Goal: Information Seeking & Learning: Find specific fact

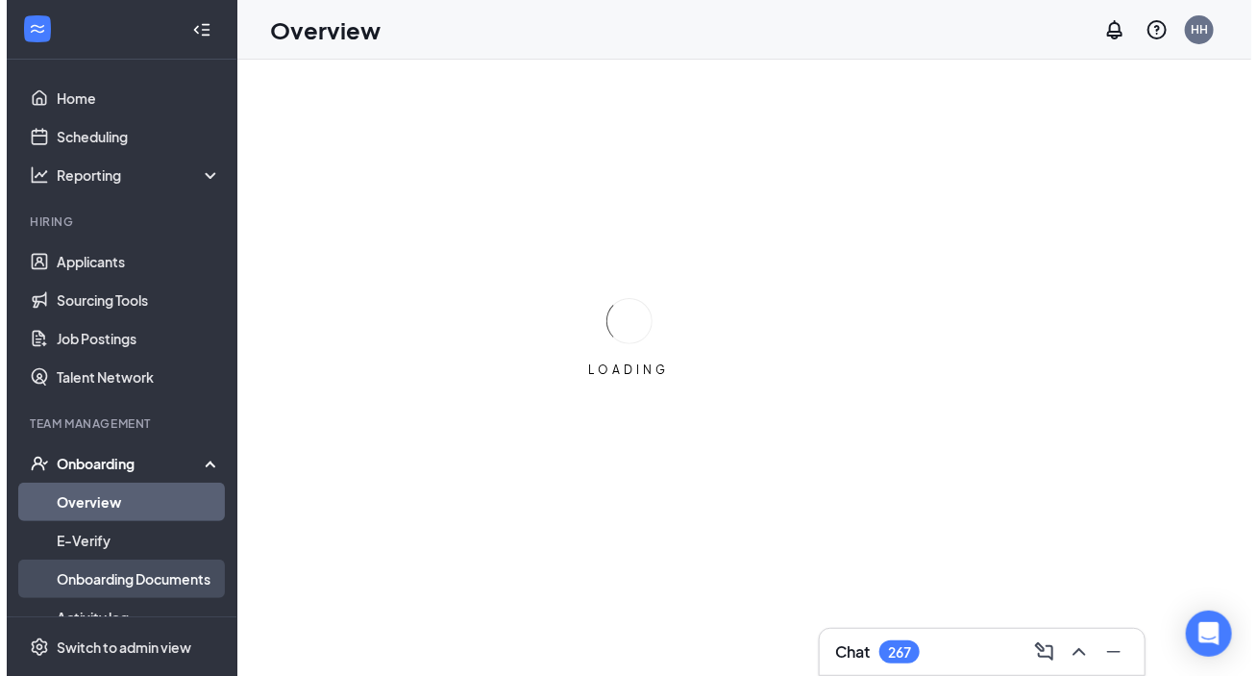
scroll to position [174, 0]
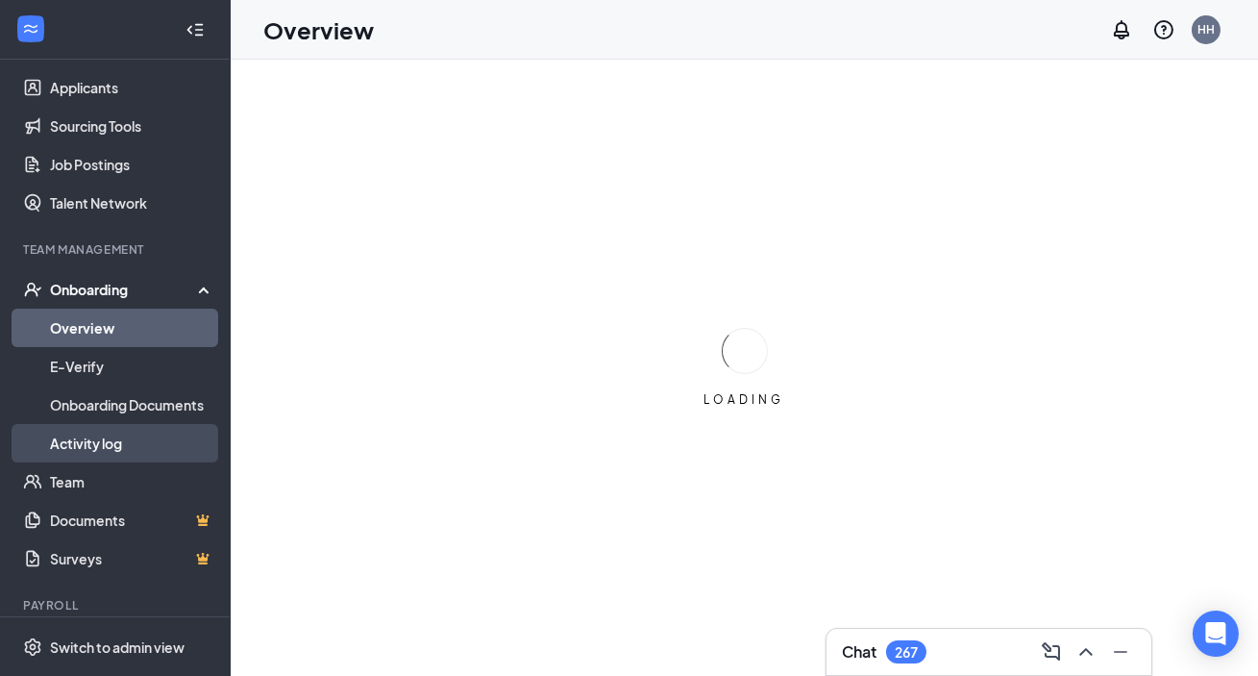
click at [146, 450] on link "Activity log" at bounding box center [132, 443] width 164 height 38
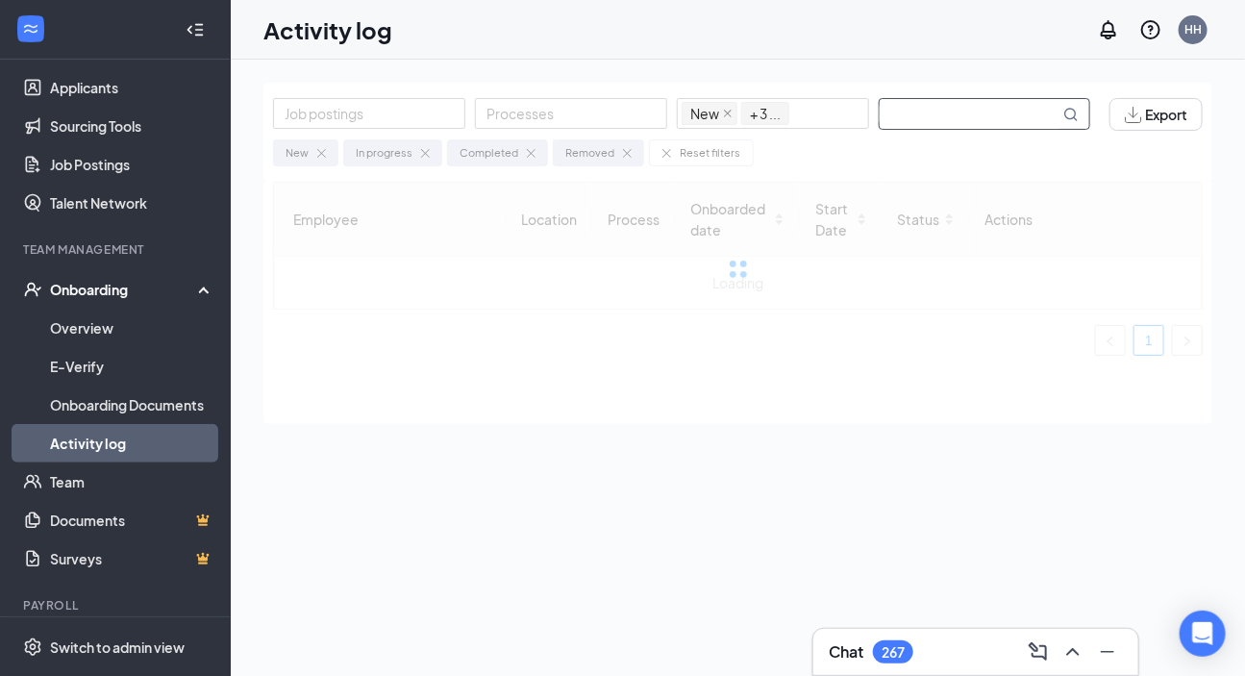
click at [958, 125] on input "text" at bounding box center [969, 114] width 180 height 30
drag, startPoint x: 937, startPoint y: 122, endPoint x: 1018, endPoint y: 122, distance: 80.7
click at [1018, 122] on input "[PERSON_NAME]" at bounding box center [969, 114] width 180 height 30
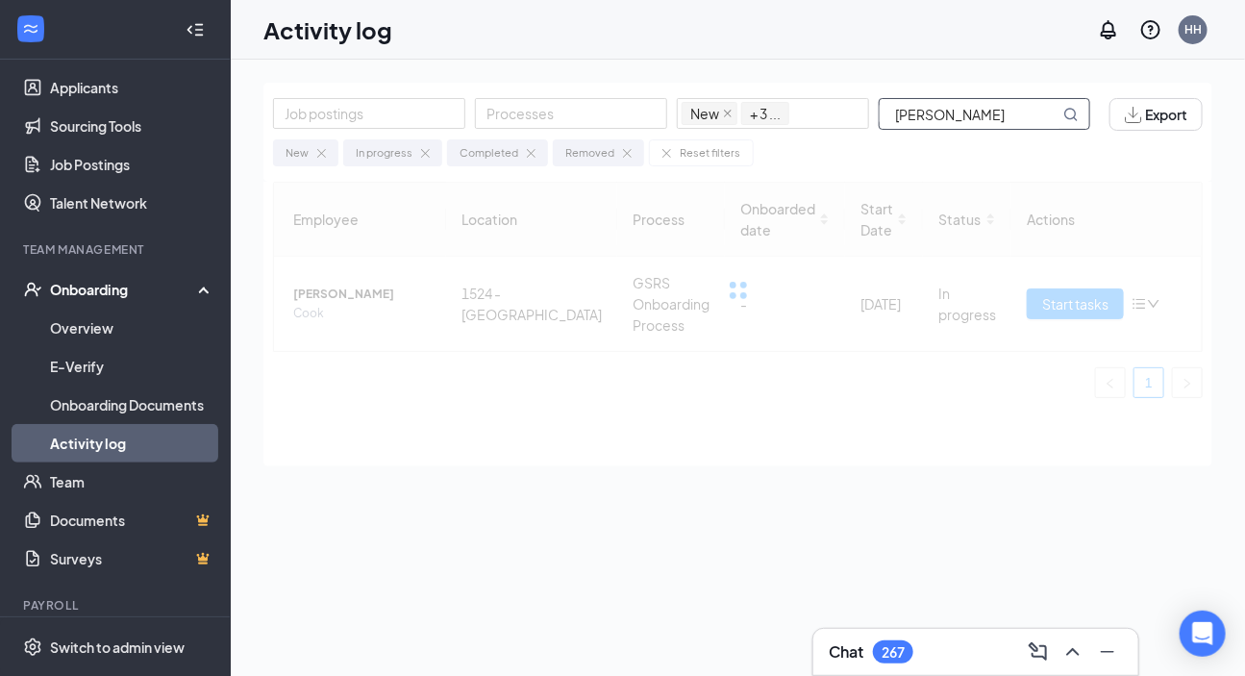
type input "[PERSON_NAME]"
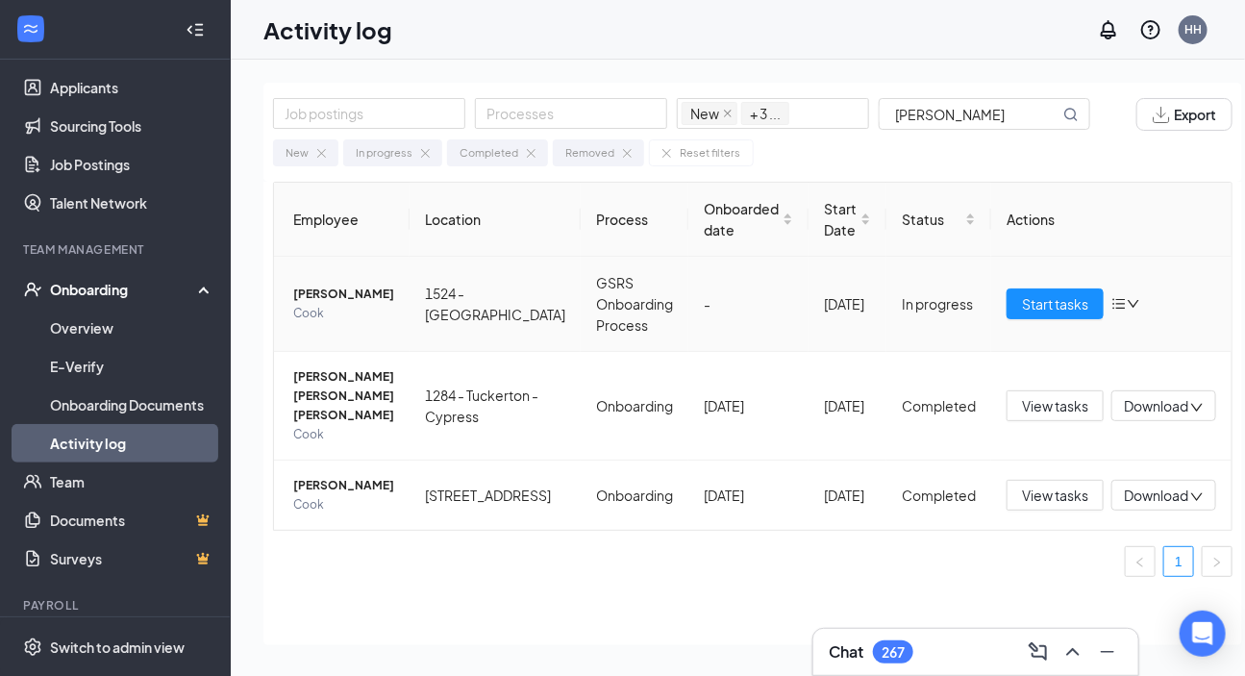
click at [394, 307] on span "Cook" at bounding box center [343, 313] width 101 height 19
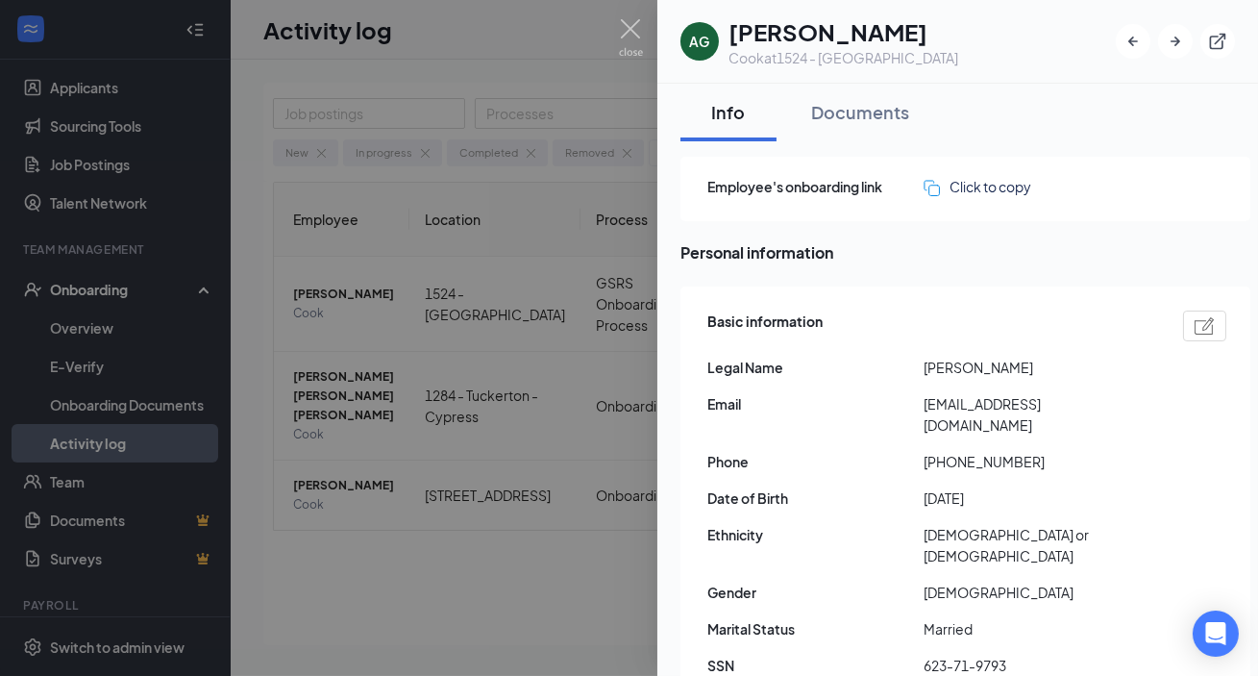
click at [931, 363] on span "[PERSON_NAME]" at bounding box center [1032, 367] width 216 height 21
click at [931, 362] on span "[PERSON_NAME]" at bounding box center [1032, 367] width 216 height 21
copy span "[PERSON_NAME]"
click at [995, 365] on span "[PERSON_NAME]" at bounding box center [1032, 367] width 216 height 21
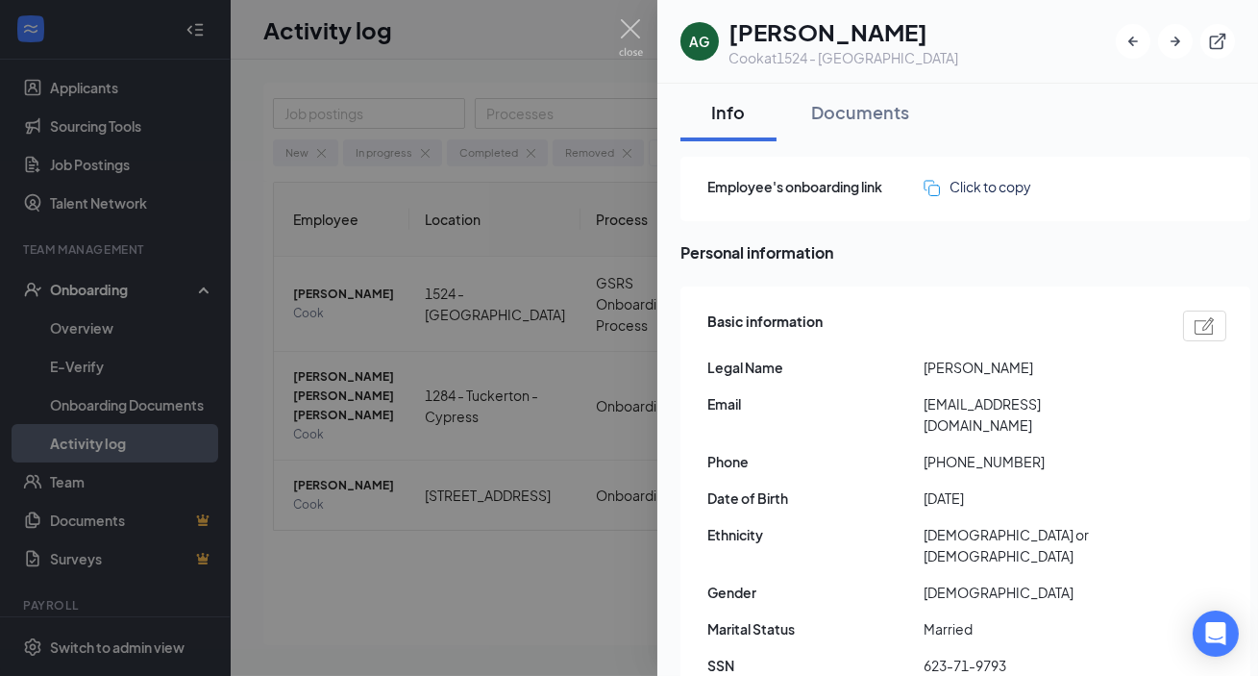
copy span "[PERSON_NAME]"
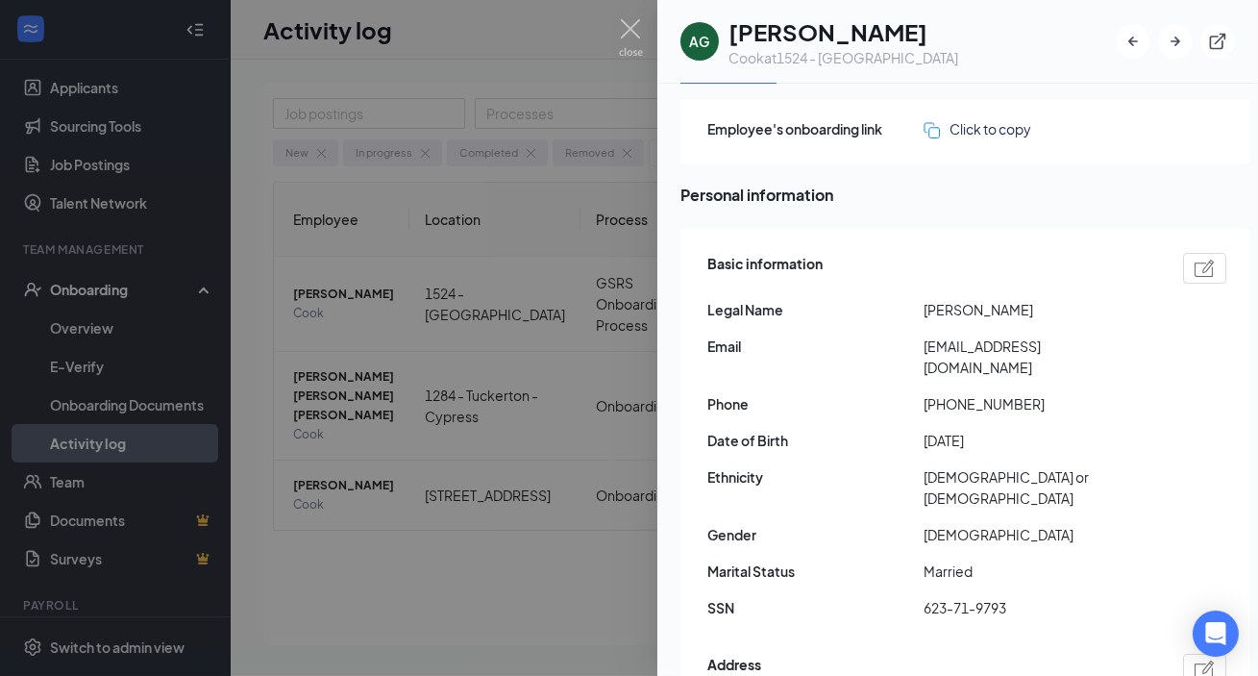
scroll to position [86, 0]
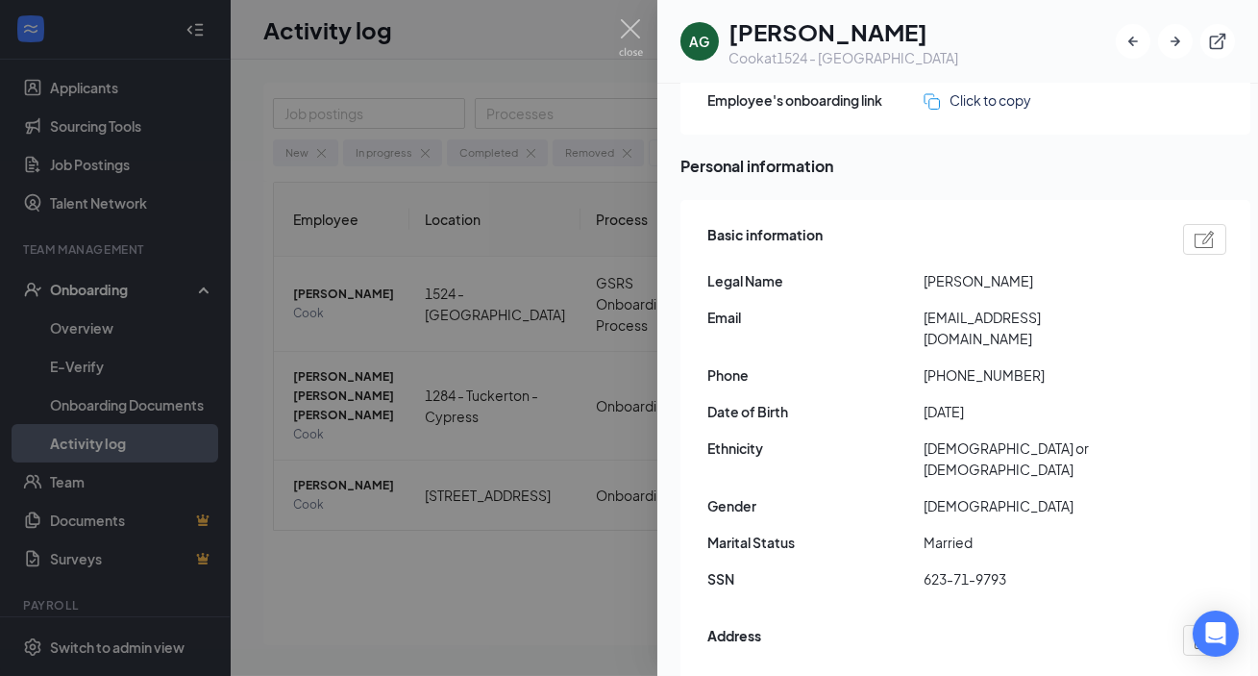
drag, startPoint x: 961, startPoint y: 391, endPoint x: 1008, endPoint y: 391, distance: 47.1
click at [1008, 401] on span "[DATE]" at bounding box center [1032, 411] width 216 height 21
click at [943, 404] on div "Basic information Legal Name [PERSON_NAME] Email [EMAIL_ADDRESS][DOMAIN_NAME] P…" at bounding box center [966, 411] width 519 height 385
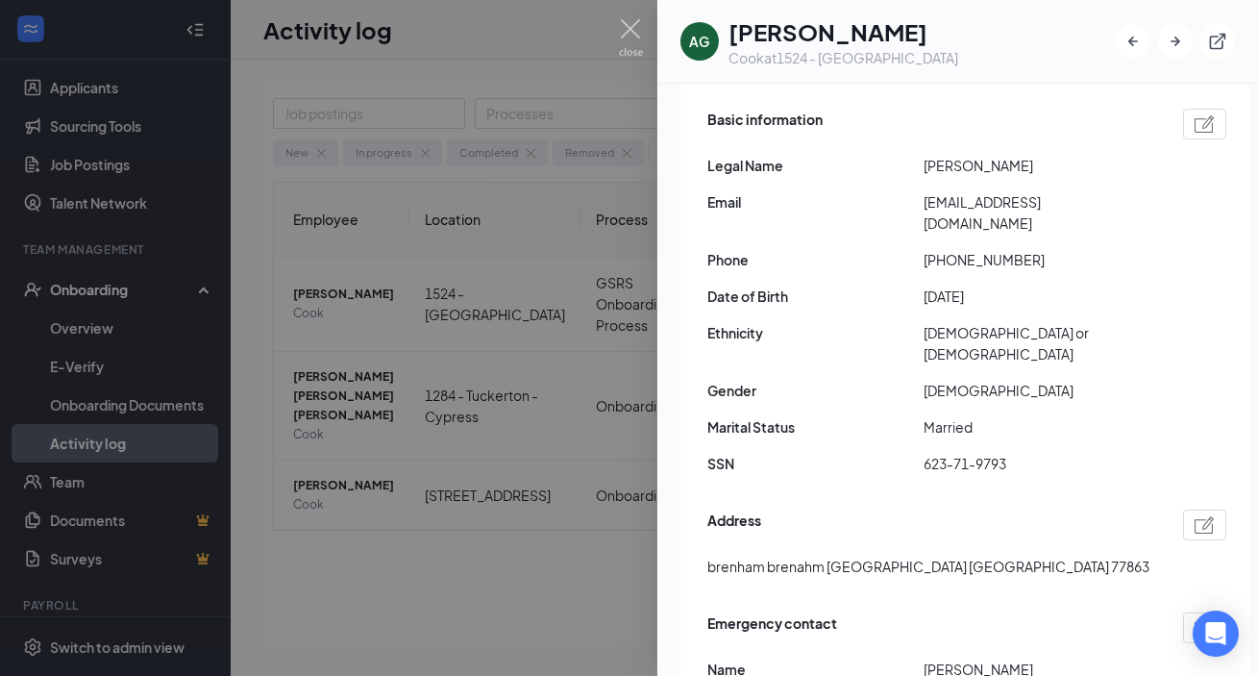
scroll to position [261, 0]
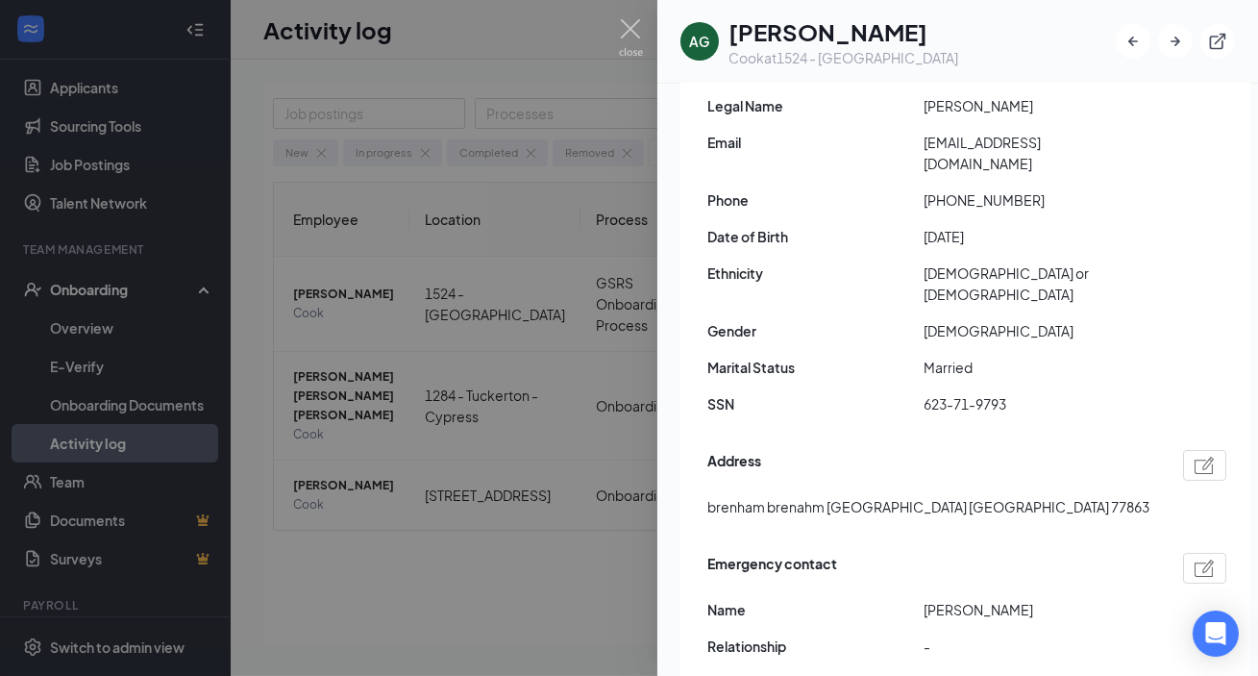
click at [307, 430] on div at bounding box center [629, 338] width 1258 height 676
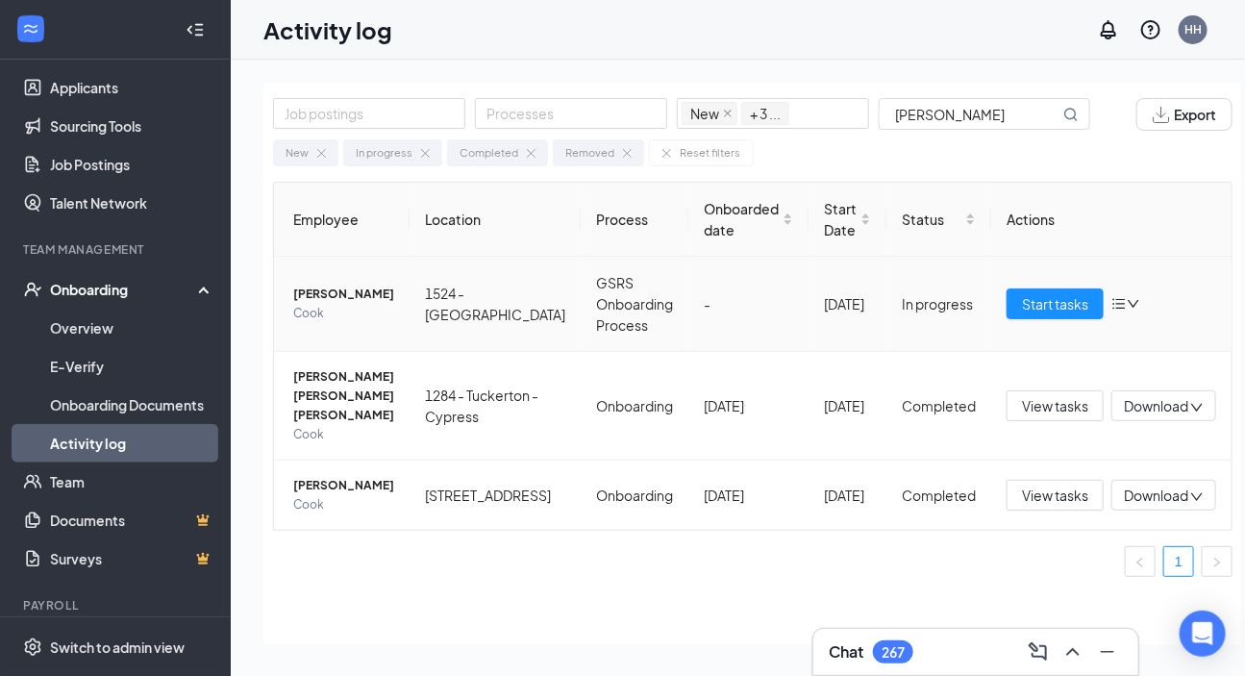
click at [348, 290] on span "[PERSON_NAME]" at bounding box center [343, 293] width 101 height 19
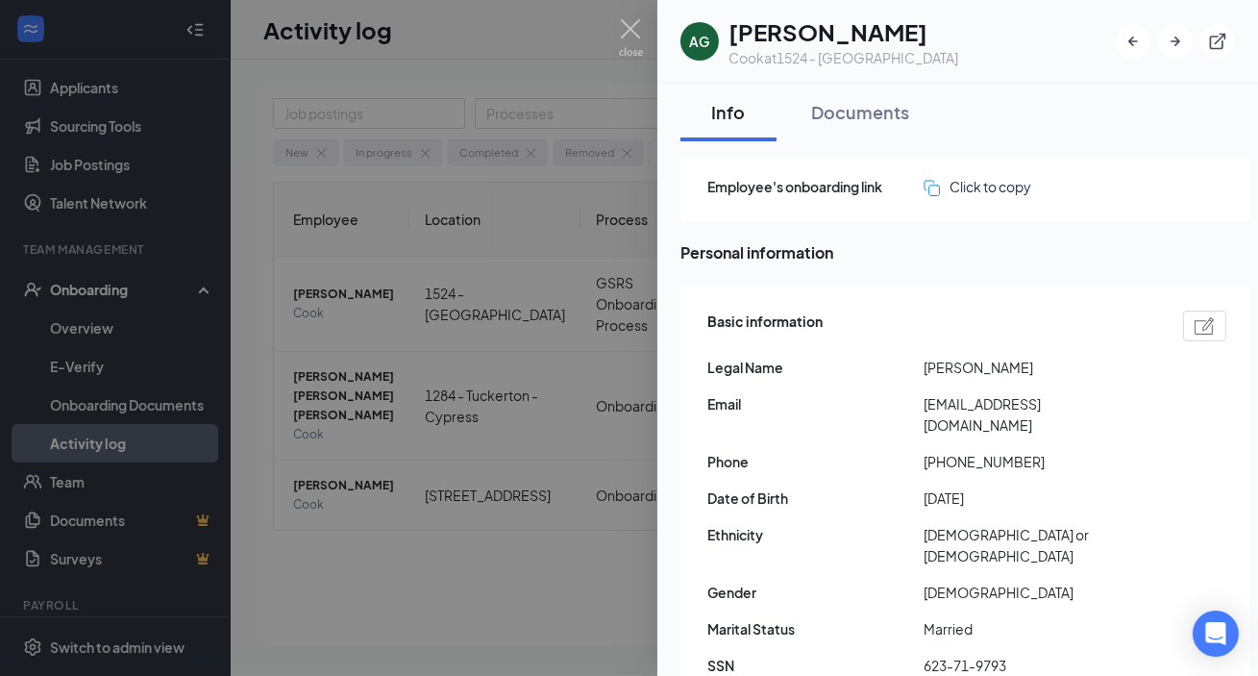
click at [999, 487] on span "[DATE]" at bounding box center [1032, 497] width 216 height 21
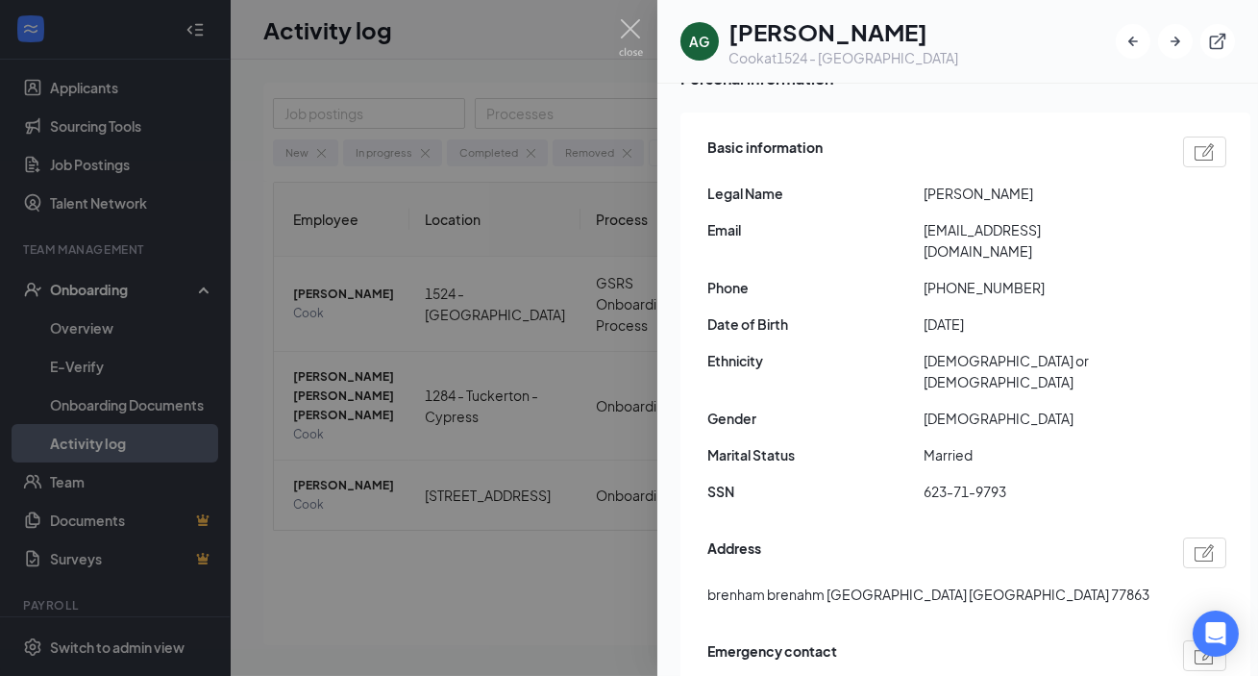
scroll to position [261, 0]
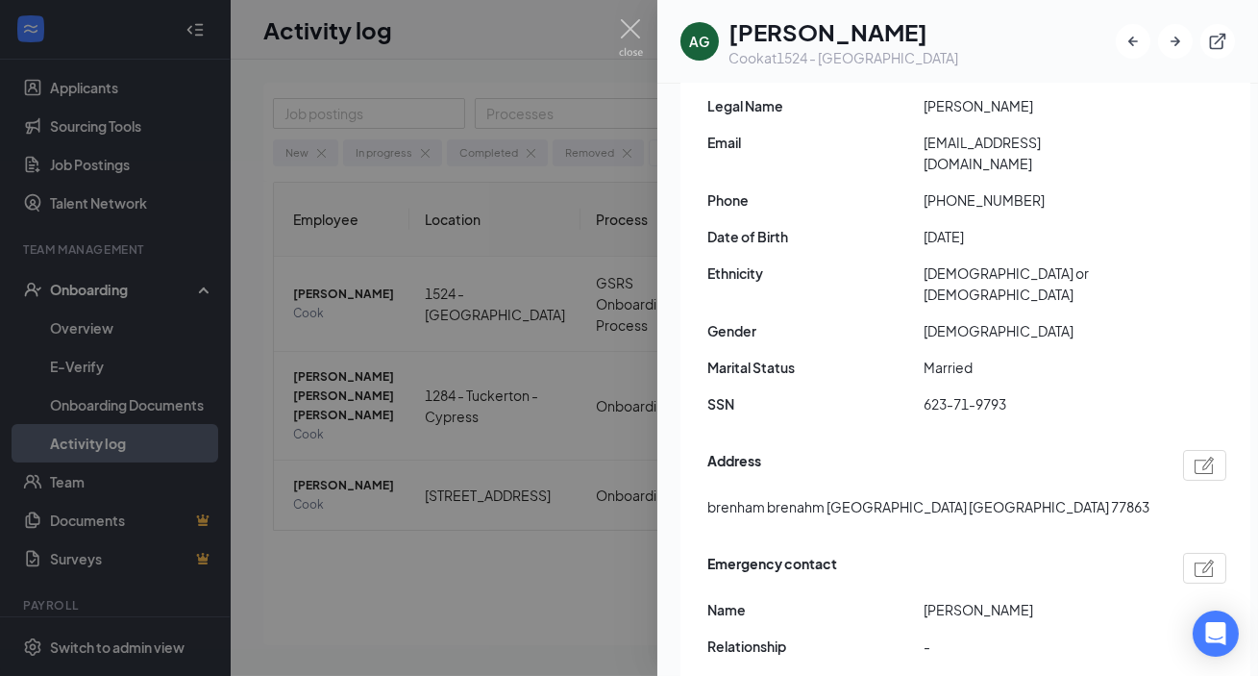
click at [958, 393] on span "623-71-9793" at bounding box center [1032, 403] width 216 height 21
copy span "623-71-9793"
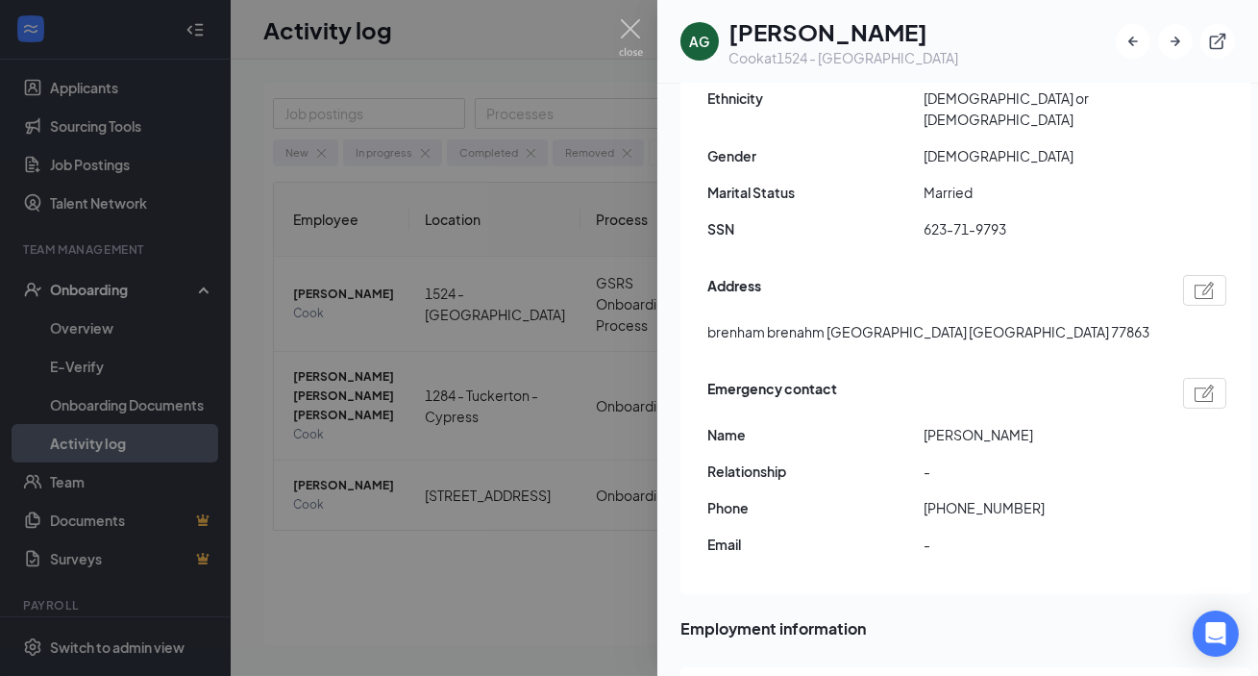
drag, startPoint x: 1048, startPoint y: 269, endPoint x: 1021, endPoint y: 365, distance: 99.8
click at [1048, 270] on div "Address [GEOGRAPHIC_DATA]" at bounding box center [966, 313] width 519 height 87
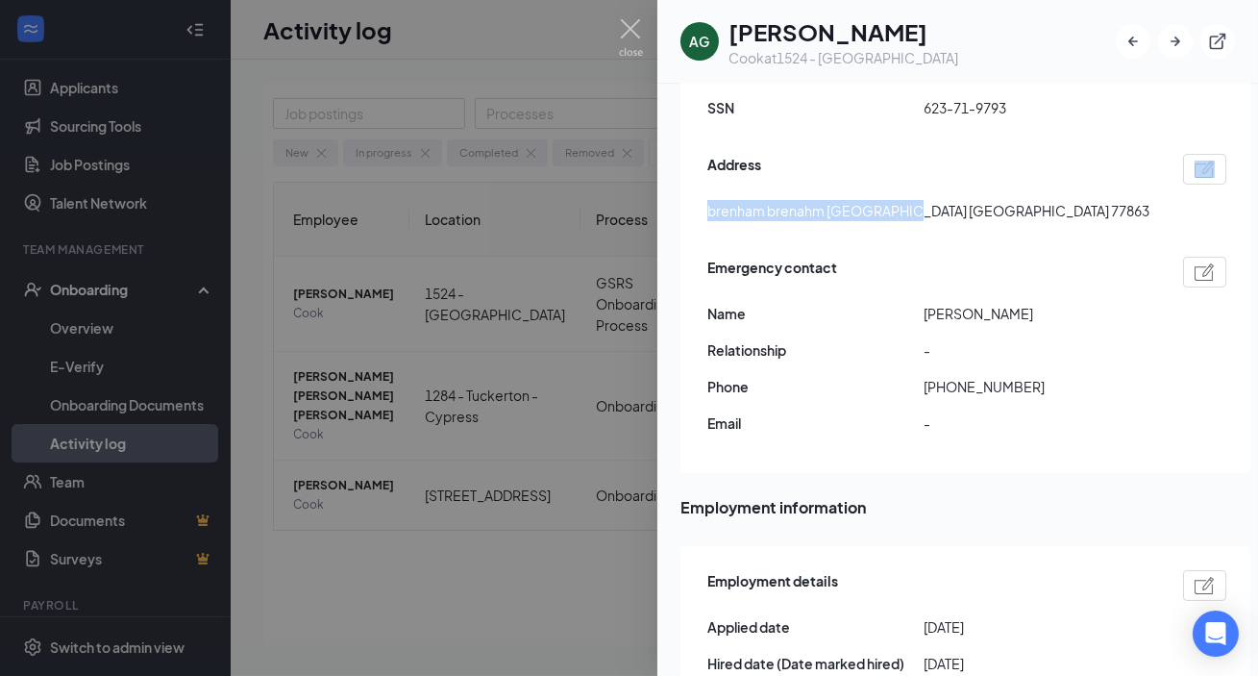
scroll to position [786, 0]
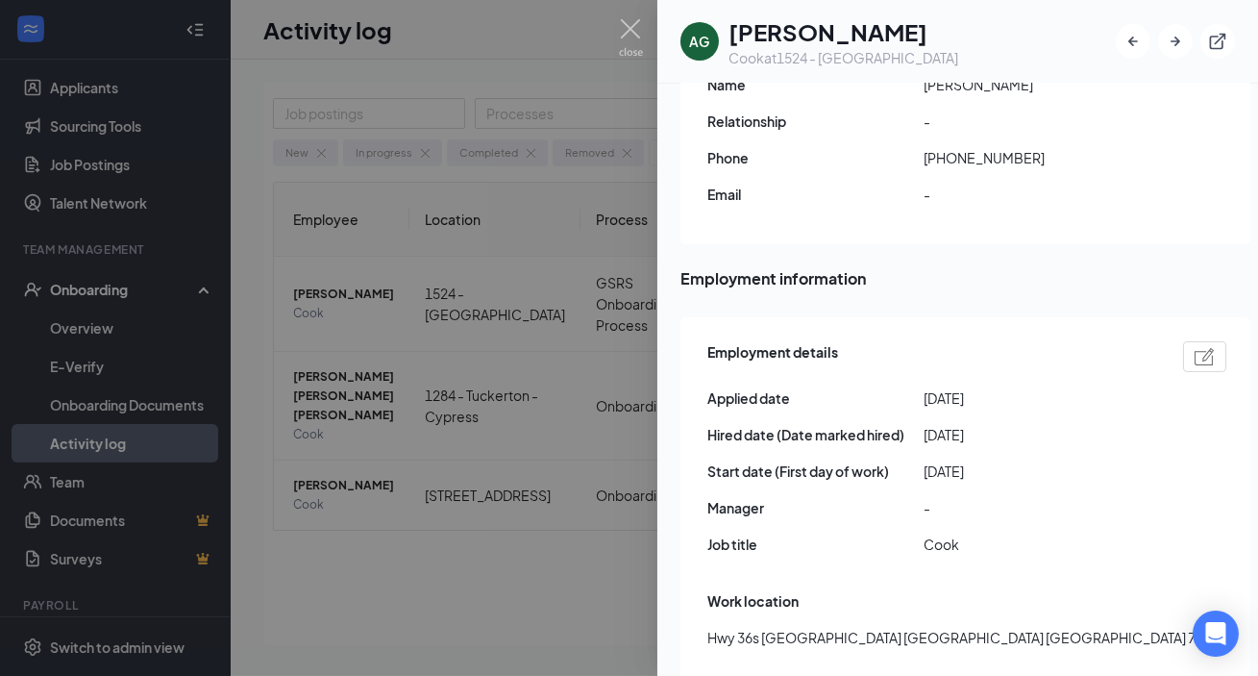
click at [1048, 387] on span "[DATE]" at bounding box center [1032, 397] width 216 height 21
click at [941, 533] on span "Cook" at bounding box center [1032, 543] width 216 height 21
copy span "Cook"
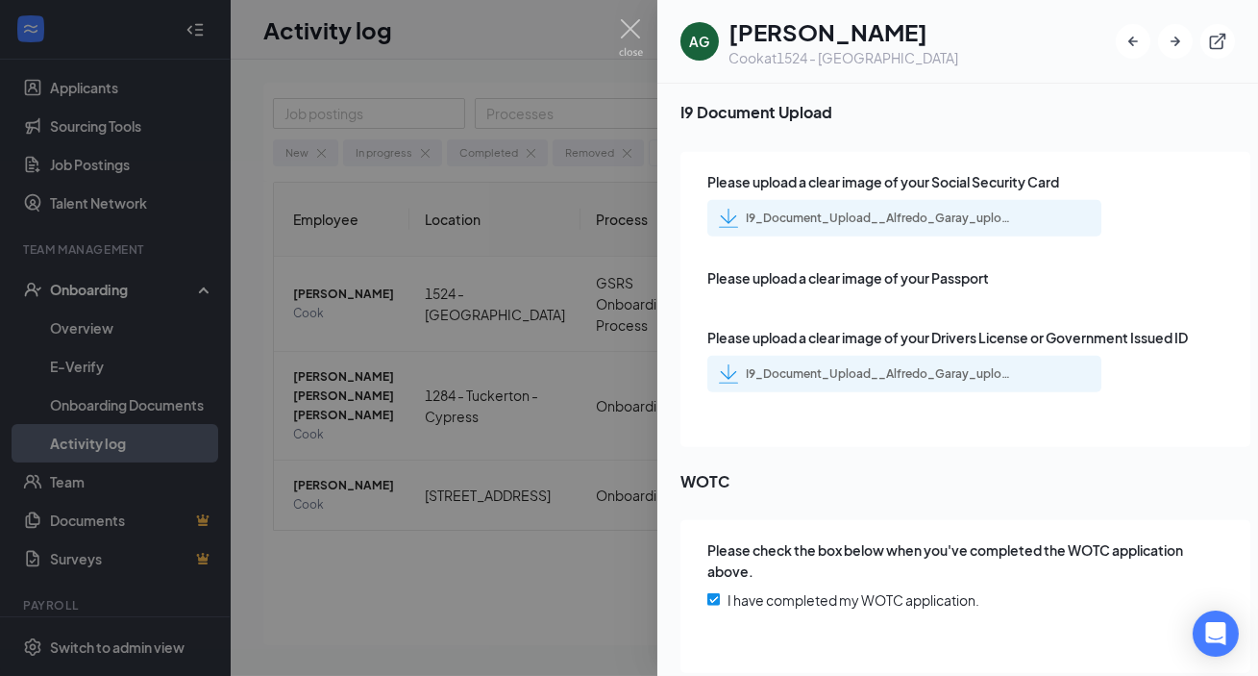
scroll to position [3053, 0]
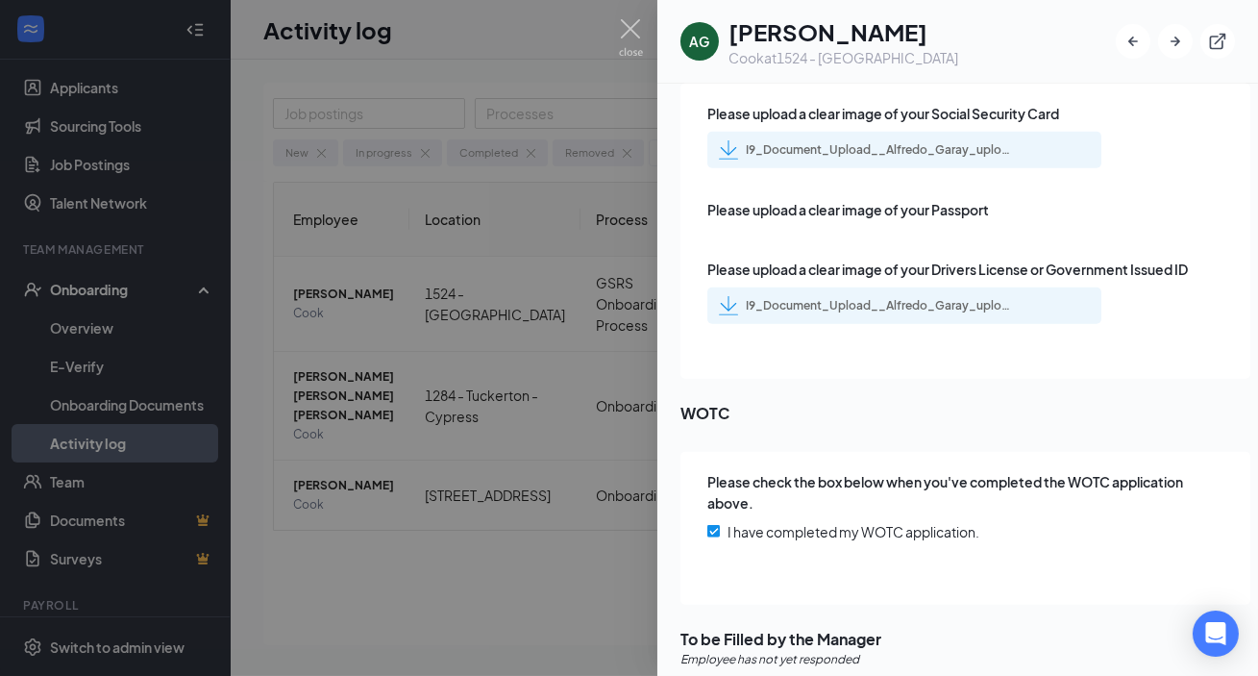
click at [940, 142] on div "I9_Document_Upload__Alfredo_Garay_uploadedfile_20250818.pdf.pdf" at bounding box center [880, 149] width 269 height 15
click at [921, 298] on div "I9_Document_Upload__Alfredo_Garay_uploadedfile_20250818.pdf.pdf" at bounding box center [880, 305] width 269 height 15
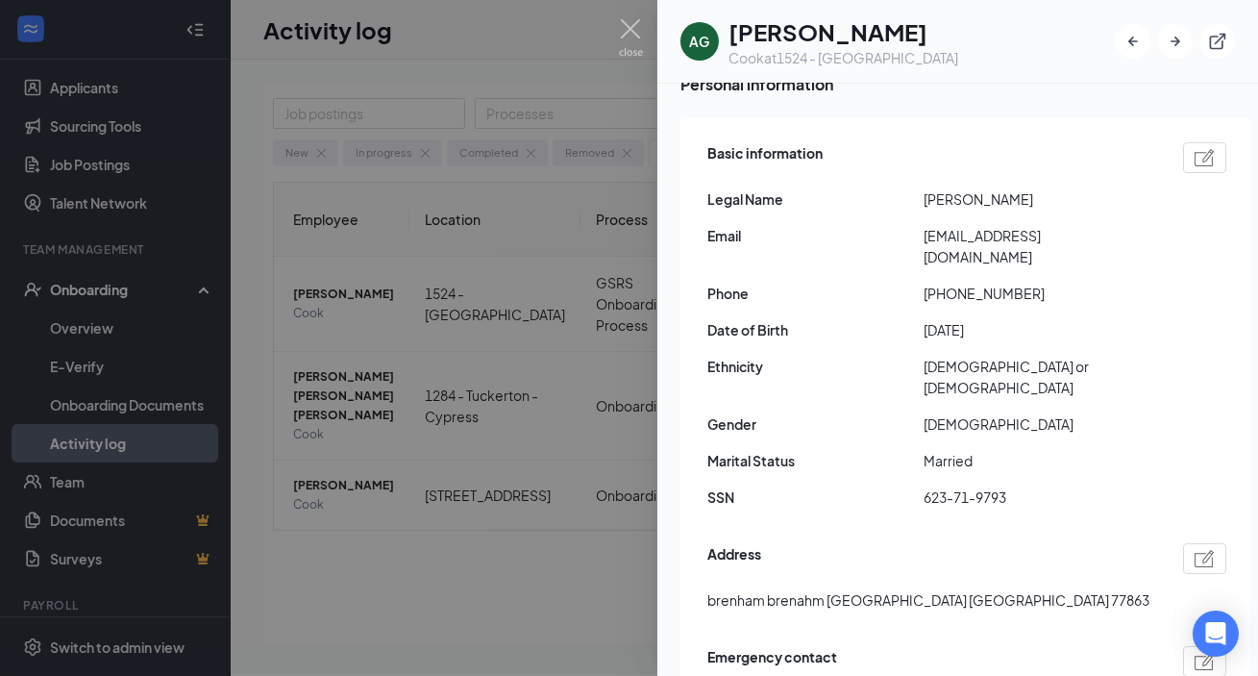
scroll to position [0, 0]
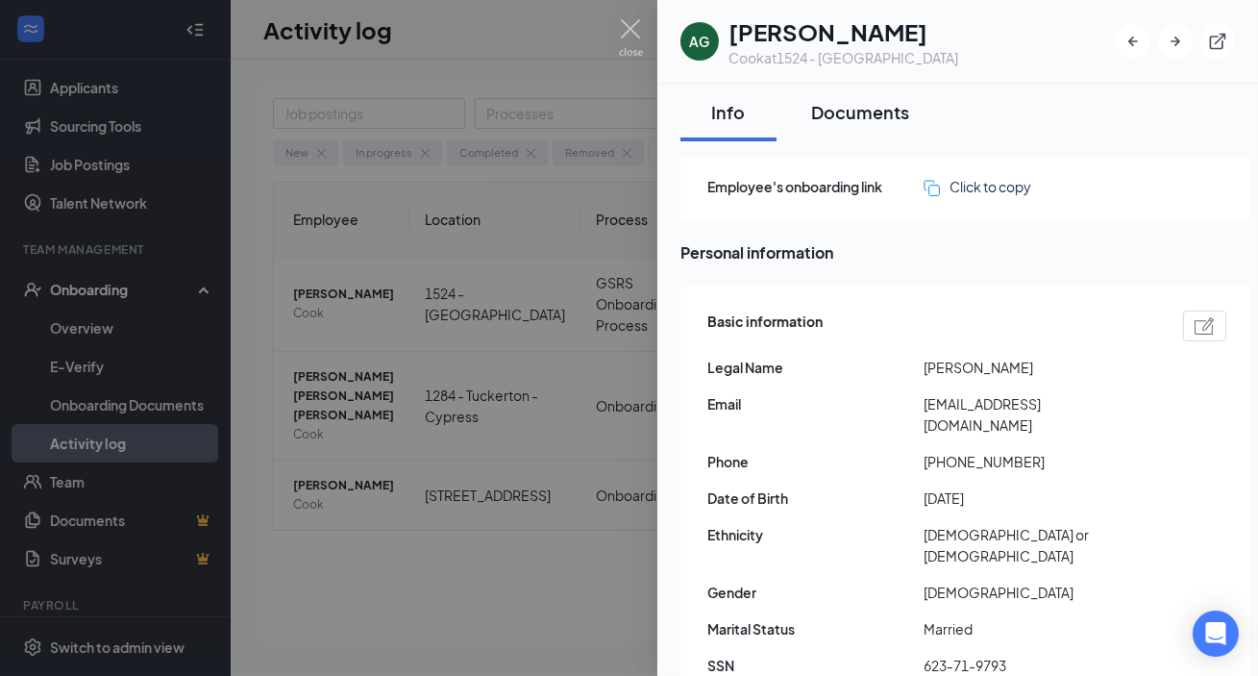
click at [870, 119] on div "Documents" at bounding box center [860, 112] width 98 height 24
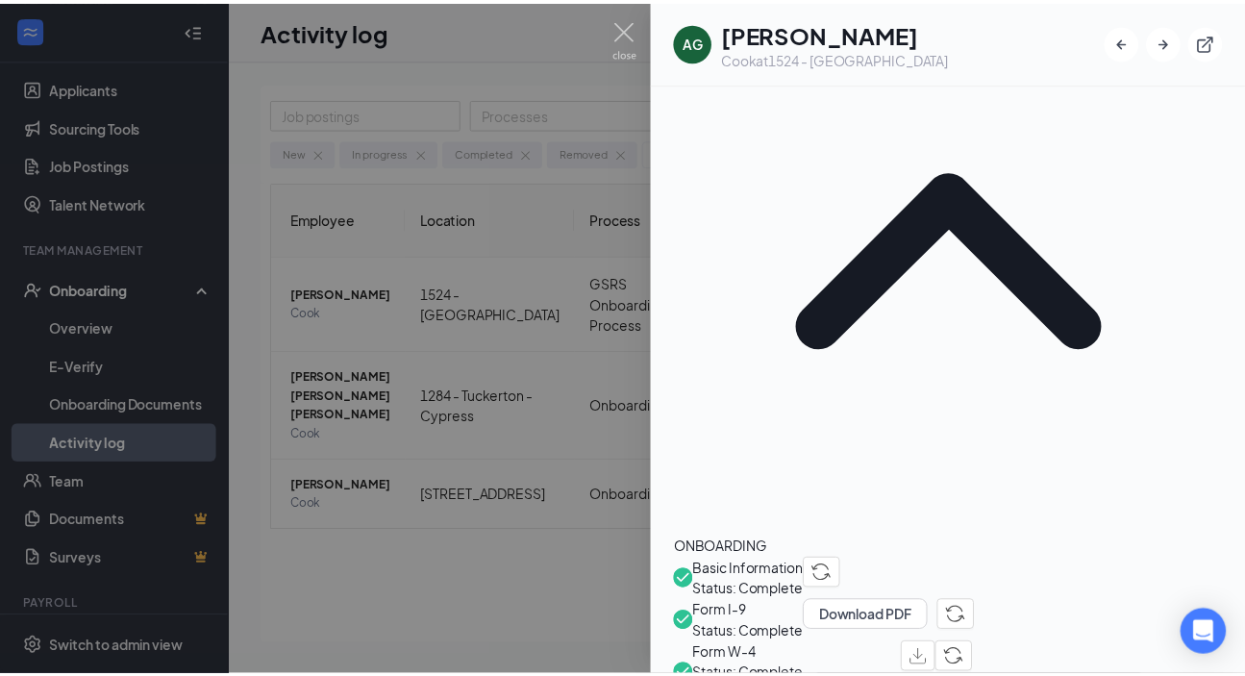
scroll to position [144, 0]
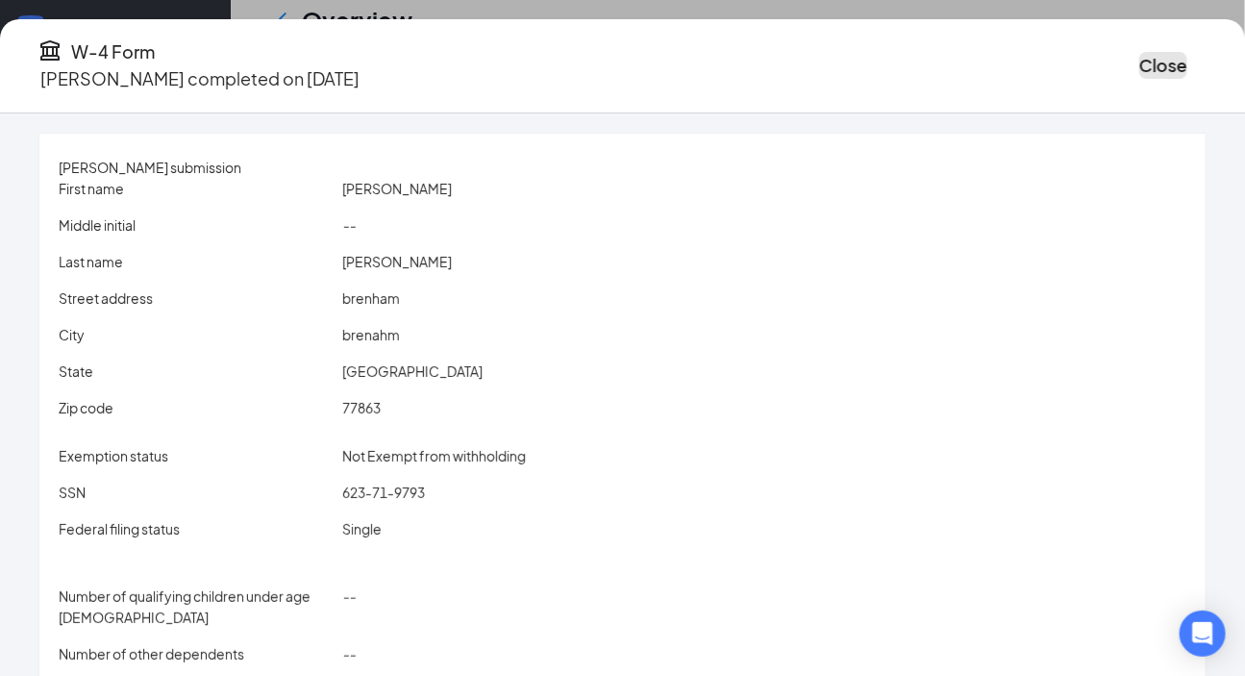
click at [1139, 69] on button "Close" at bounding box center [1163, 65] width 48 height 27
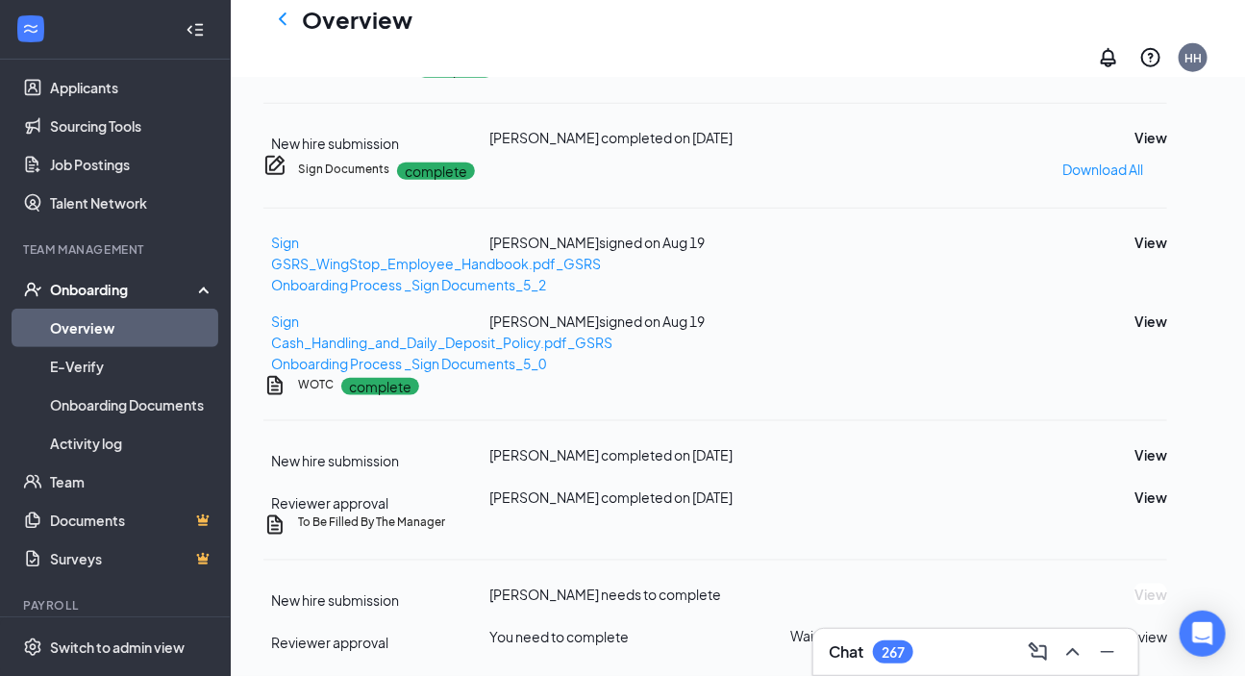
scroll to position [961, 0]
click at [1134, 148] on button "View" at bounding box center [1150, 137] width 33 height 21
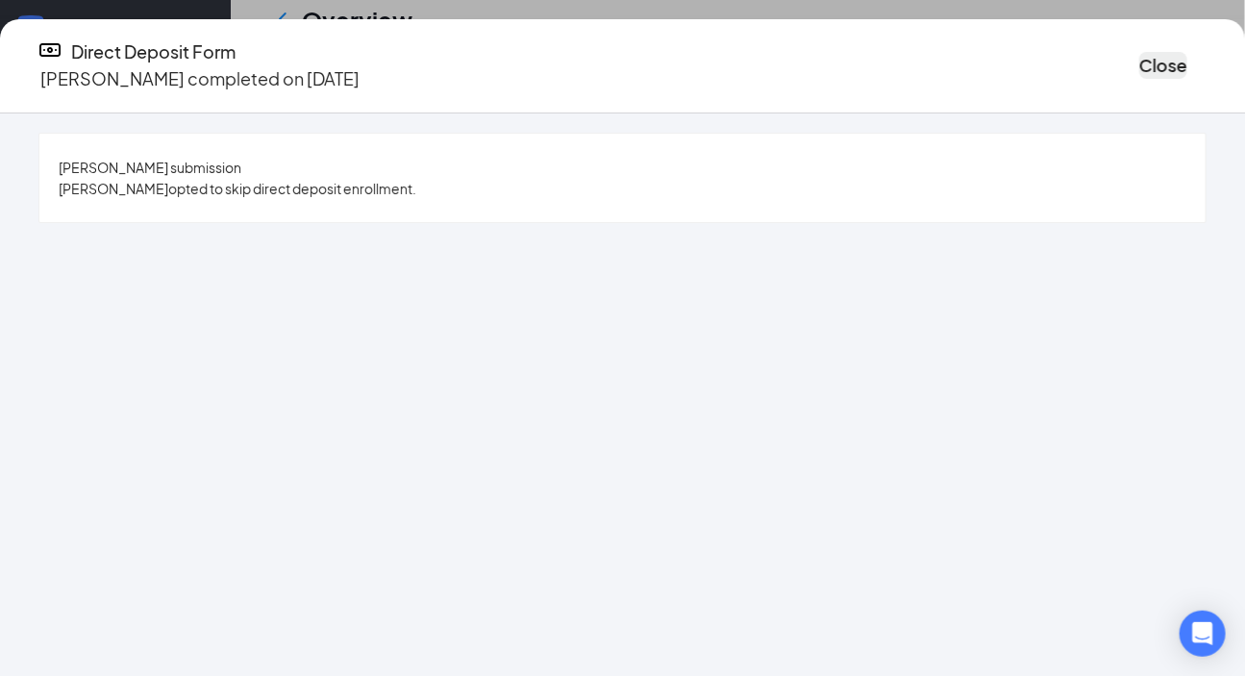
scroll to position [611, 0]
click at [1139, 52] on button "Close" at bounding box center [1163, 65] width 48 height 27
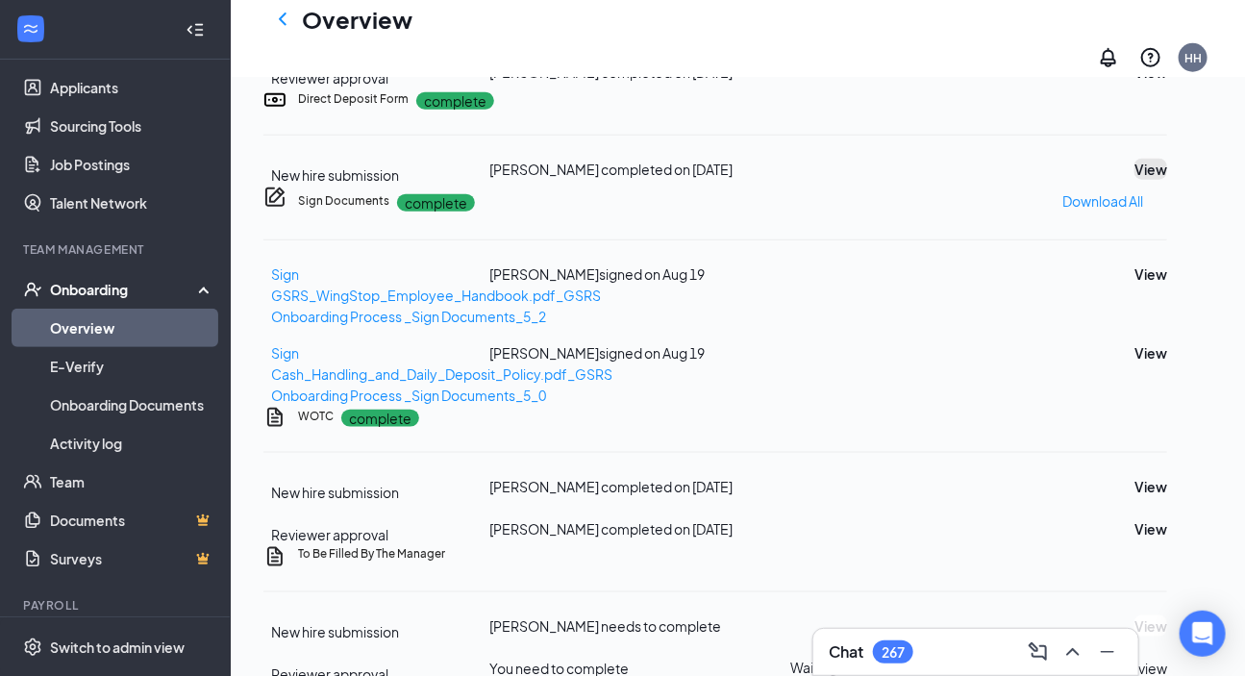
click at [1143, 180] on button "View" at bounding box center [1150, 169] width 33 height 21
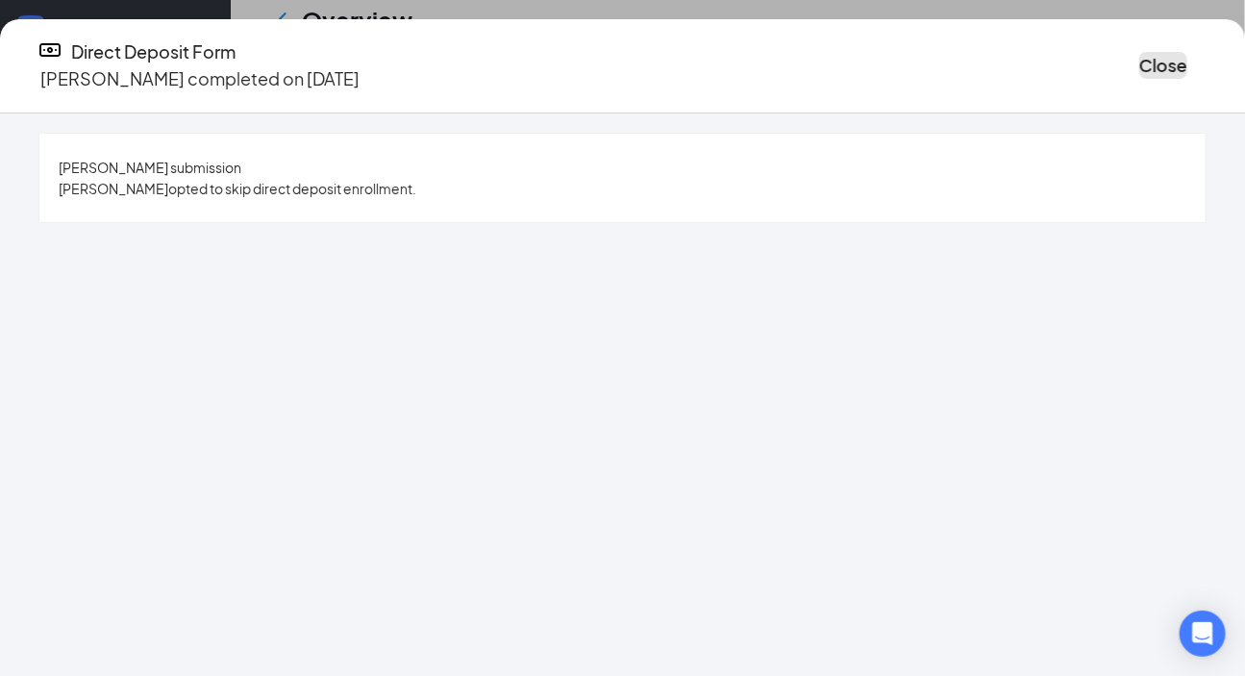
click at [1139, 65] on button "Close" at bounding box center [1163, 65] width 48 height 27
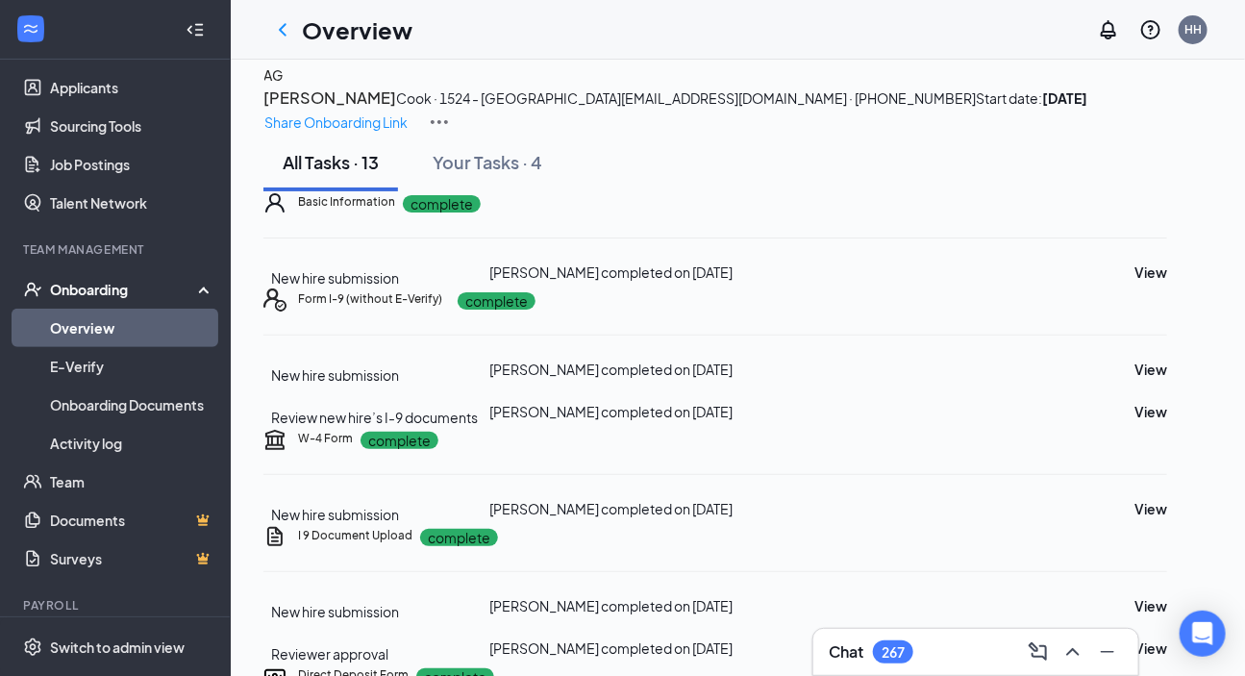
scroll to position [0, 0]
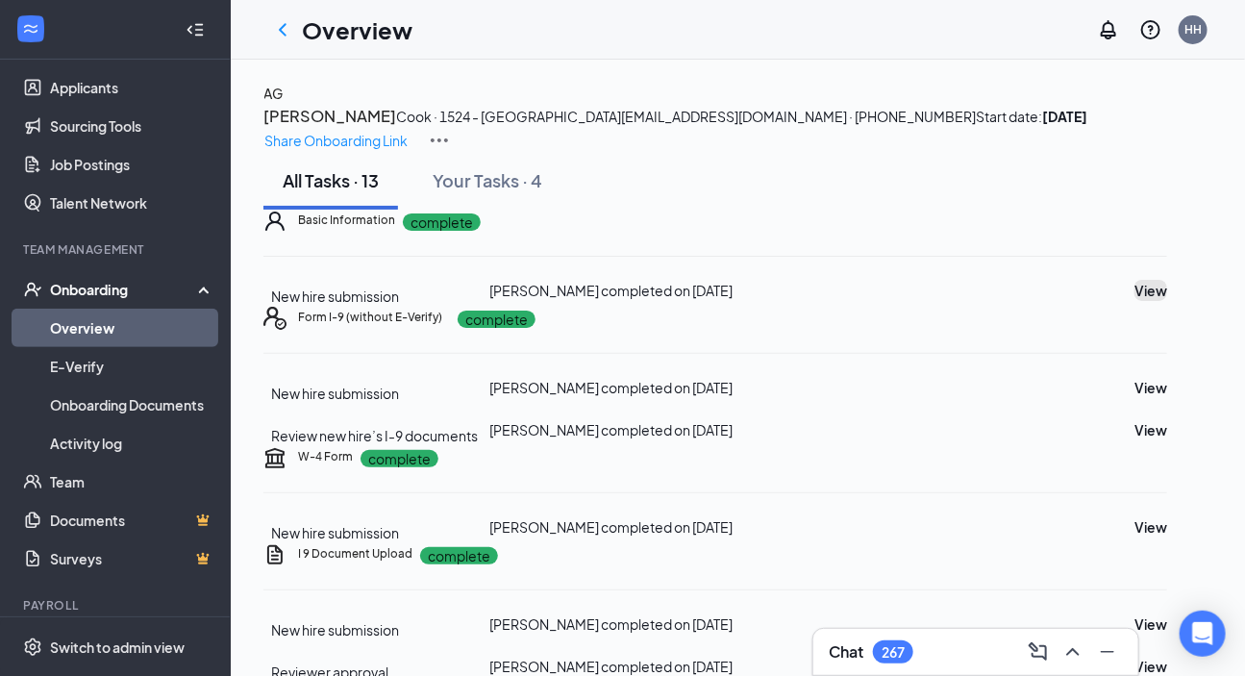
click at [1167, 301] on button "View" at bounding box center [1150, 290] width 33 height 21
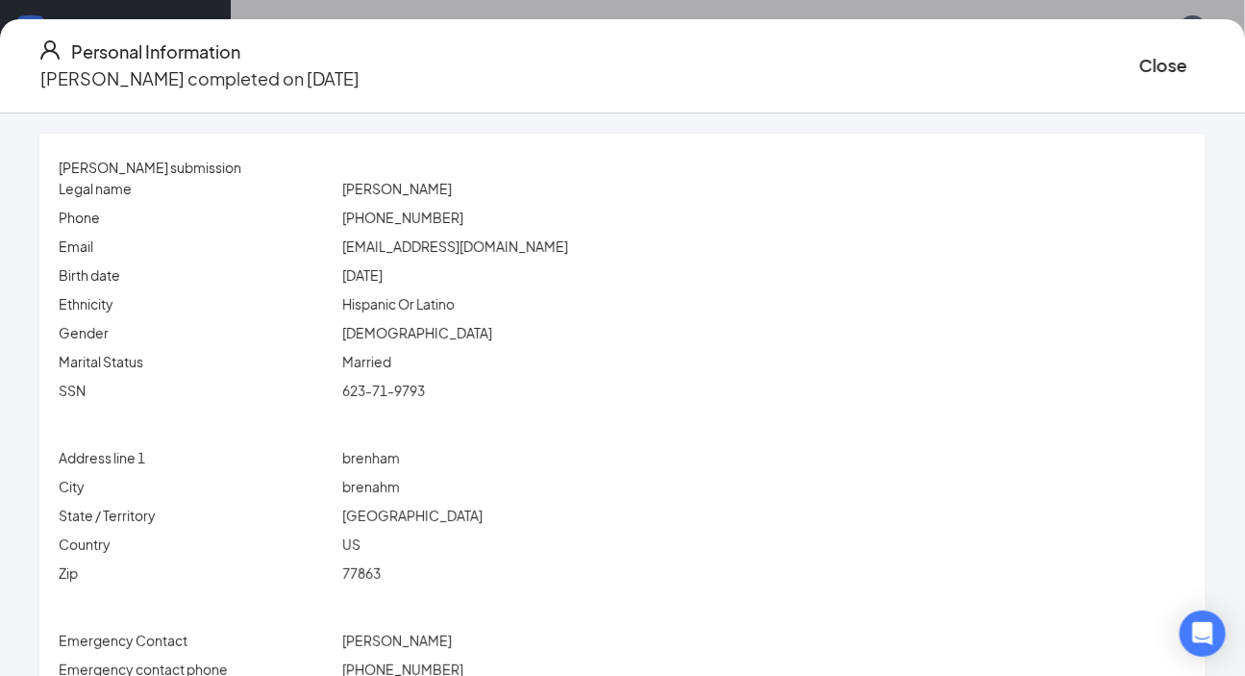
click at [435, 240] on span "[EMAIL_ADDRESS][DOMAIN_NAME]" at bounding box center [455, 245] width 226 height 17
copy span "[EMAIL_ADDRESS][DOMAIN_NAME]"
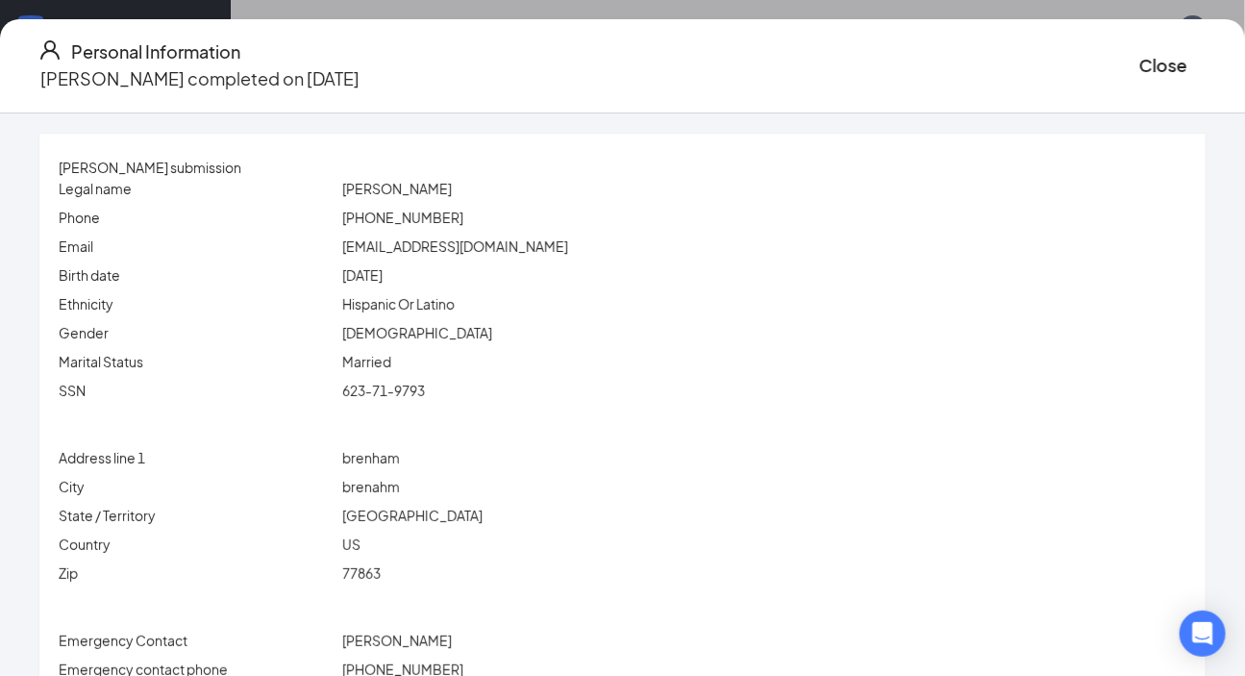
click at [426, 216] on span "[PHONE_NUMBER]" at bounding box center [402, 217] width 121 height 17
copy span "[PHONE_NUMBER]"
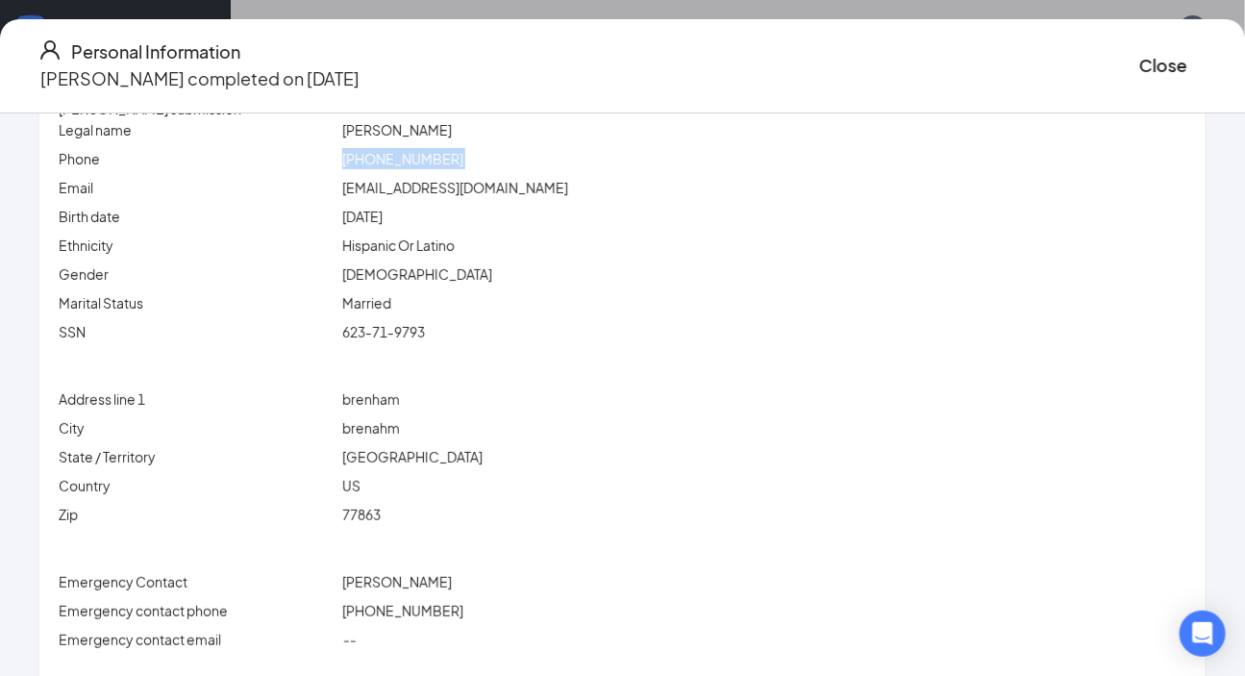
scroll to position [86, 0]
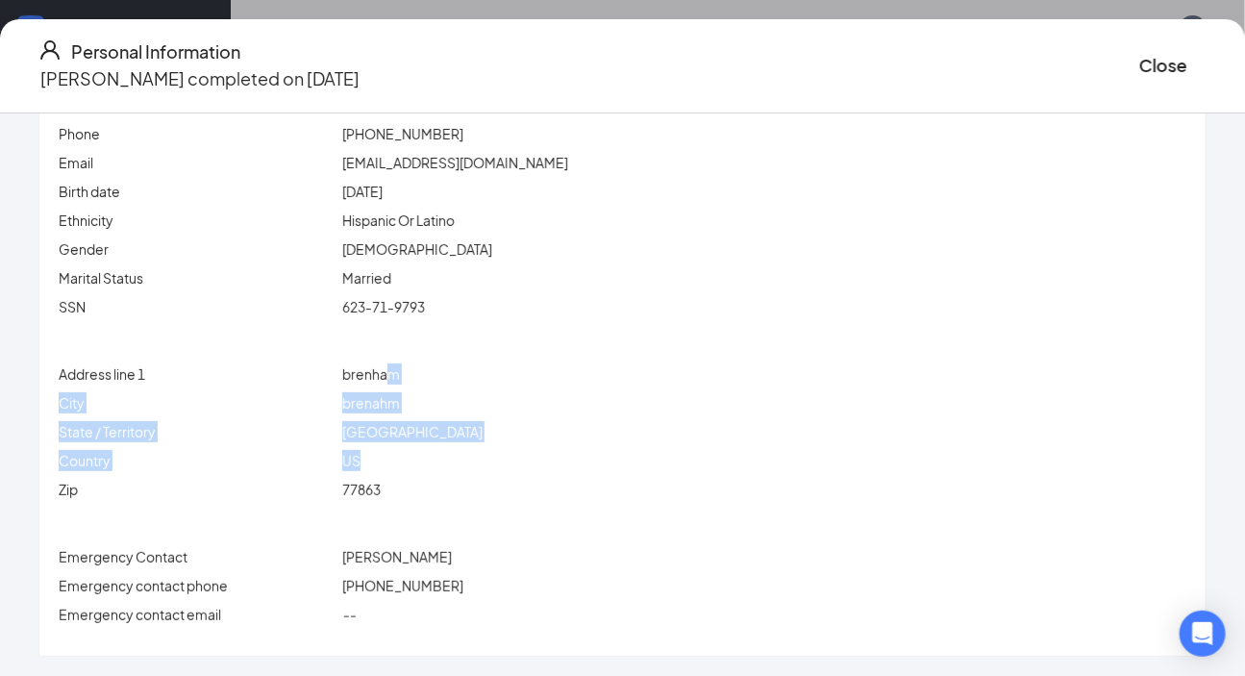
drag, startPoint x: 413, startPoint y: 379, endPoint x: 417, endPoint y: 451, distance: 72.2
click at [417, 451] on div "Address line 1 [GEOGRAPHIC_DATA] [GEOGRAPHIC_DATA] / Territory [US_STATE] Count…" at bounding box center [622, 435] width 1127 height 144
click at [425, 445] on div "State / Territory [US_STATE]" at bounding box center [622, 435] width 1127 height 29
drag, startPoint x: 410, startPoint y: 368, endPoint x: 414, endPoint y: 500, distance: 131.7
click at [414, 500] on div "Address line 1 [GEOGRAPHIC_DATA] [GEOGRAPHIC_DATA] / Territory [US_STATE] Count…" at bounding box center [622, 435] width 1127 height 144
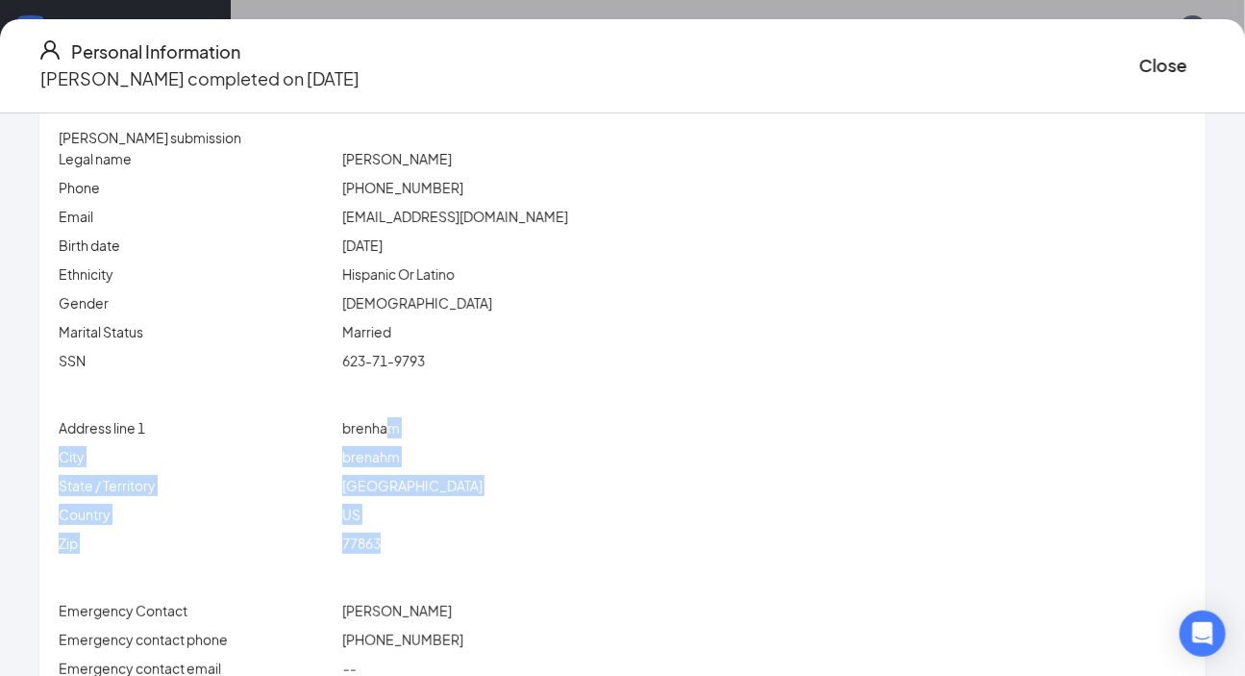
scroll to position [0, 0]
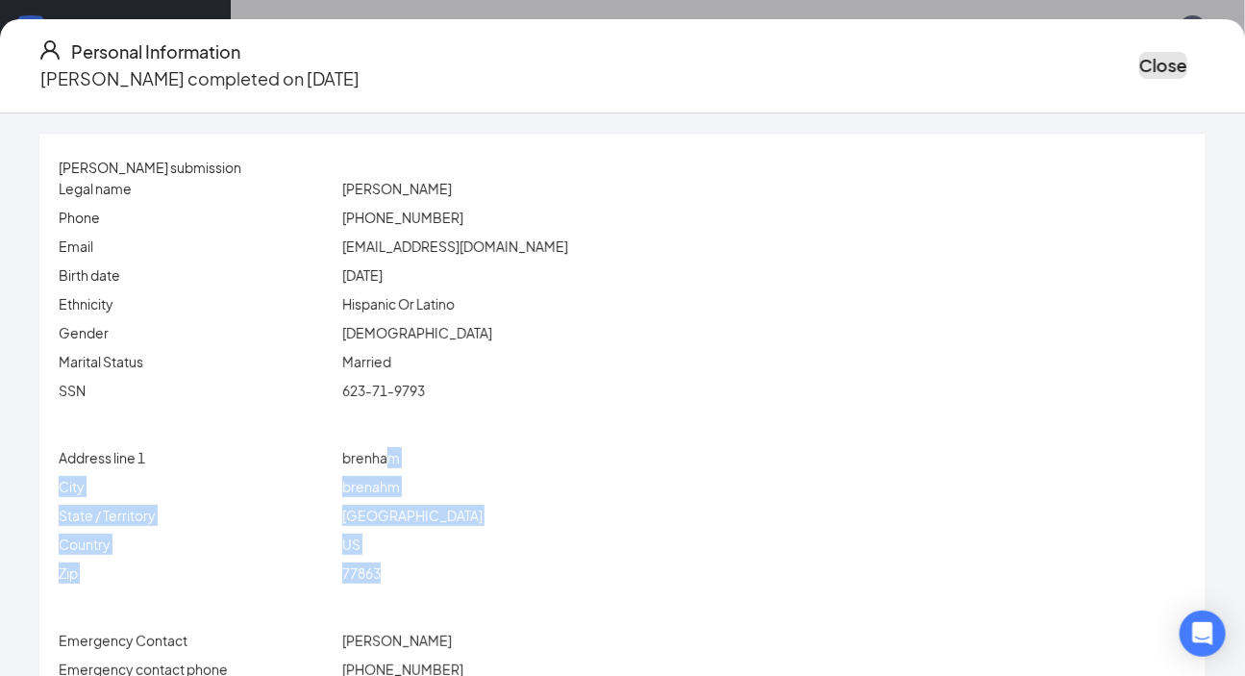
click at [1139, 57] on button "Close" at bounding box center [1163, 65] width 48 height 27
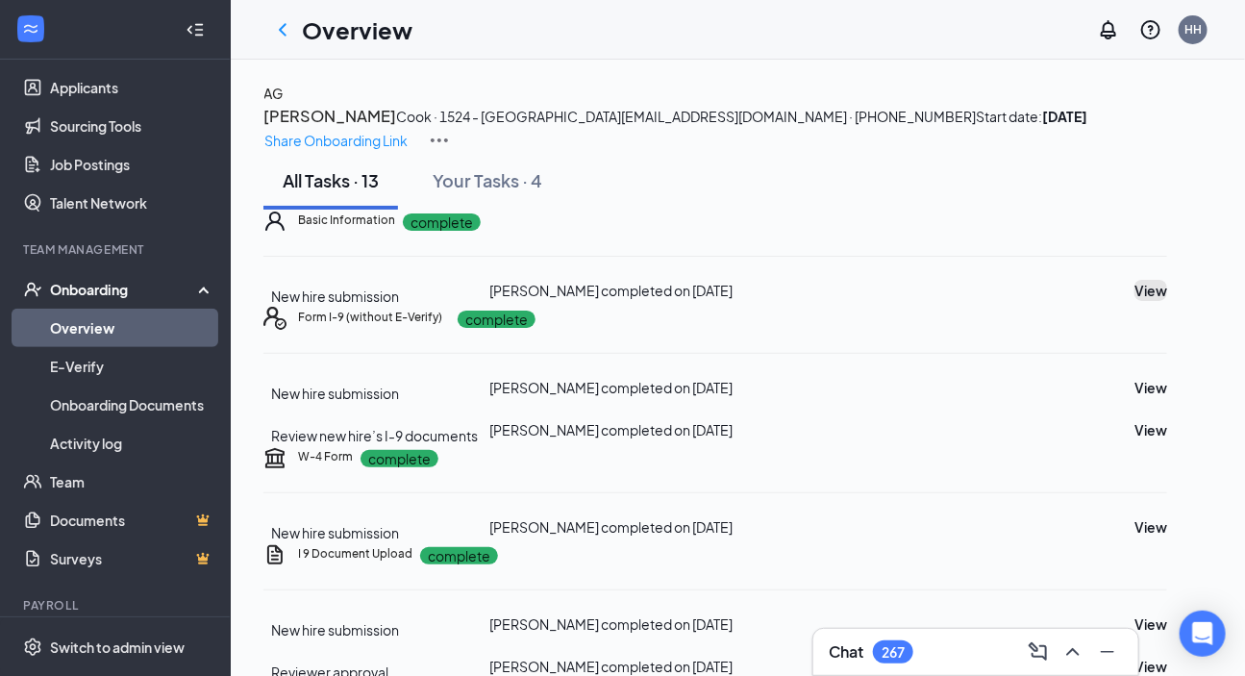
click at [1166, 301] on button "View" at bounding box center [1150, 290] width 33 height 21
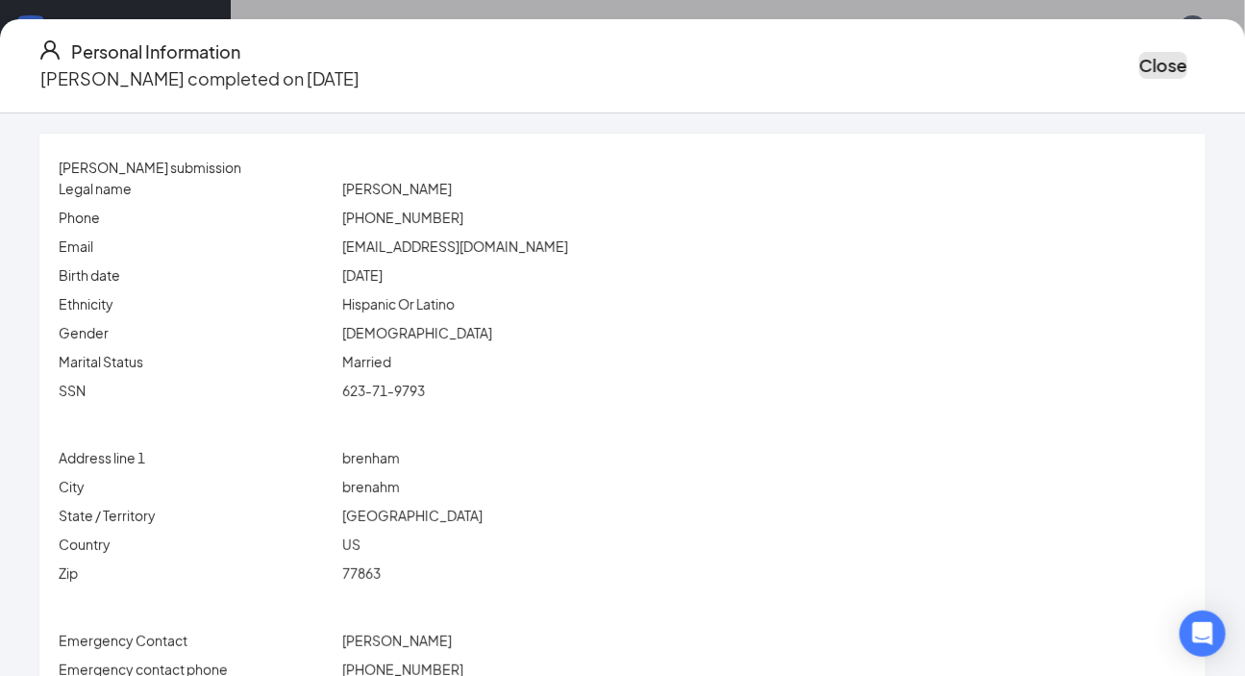
click at [1139, 60] on button "Close" at bounding box center [1163, 65] width 48 height 27
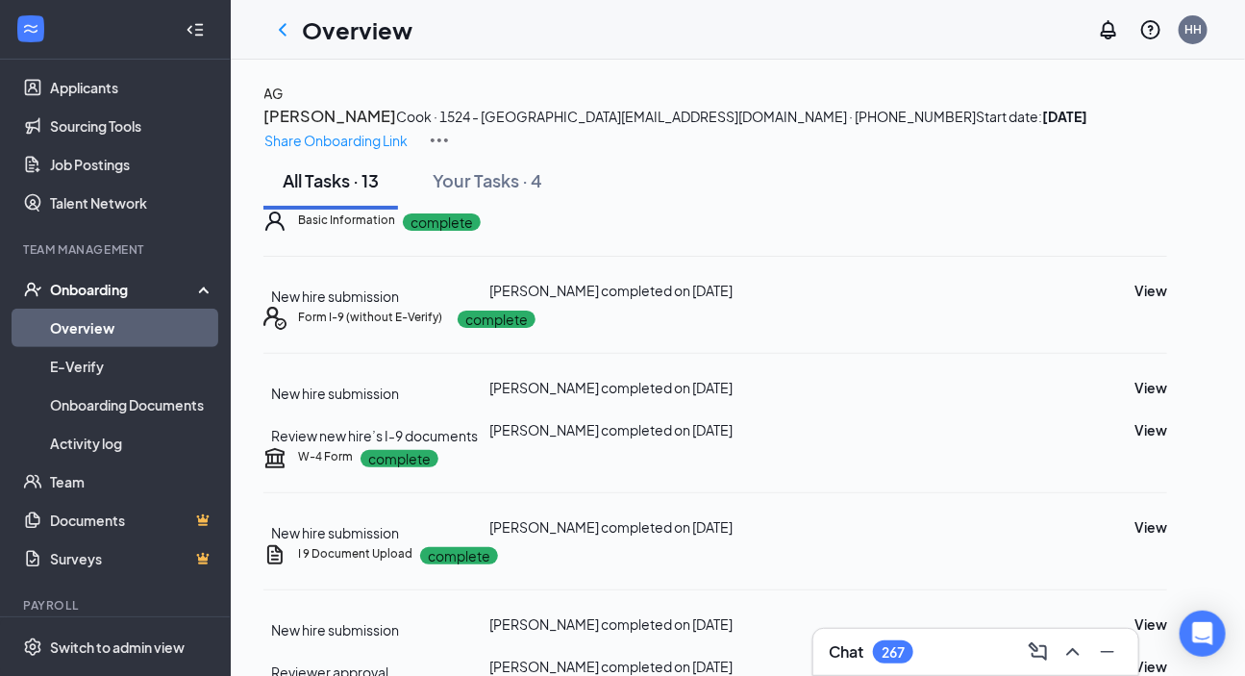
click at [283, 104] on div "AG" at bounding box center [272, 93] width 19 height 21
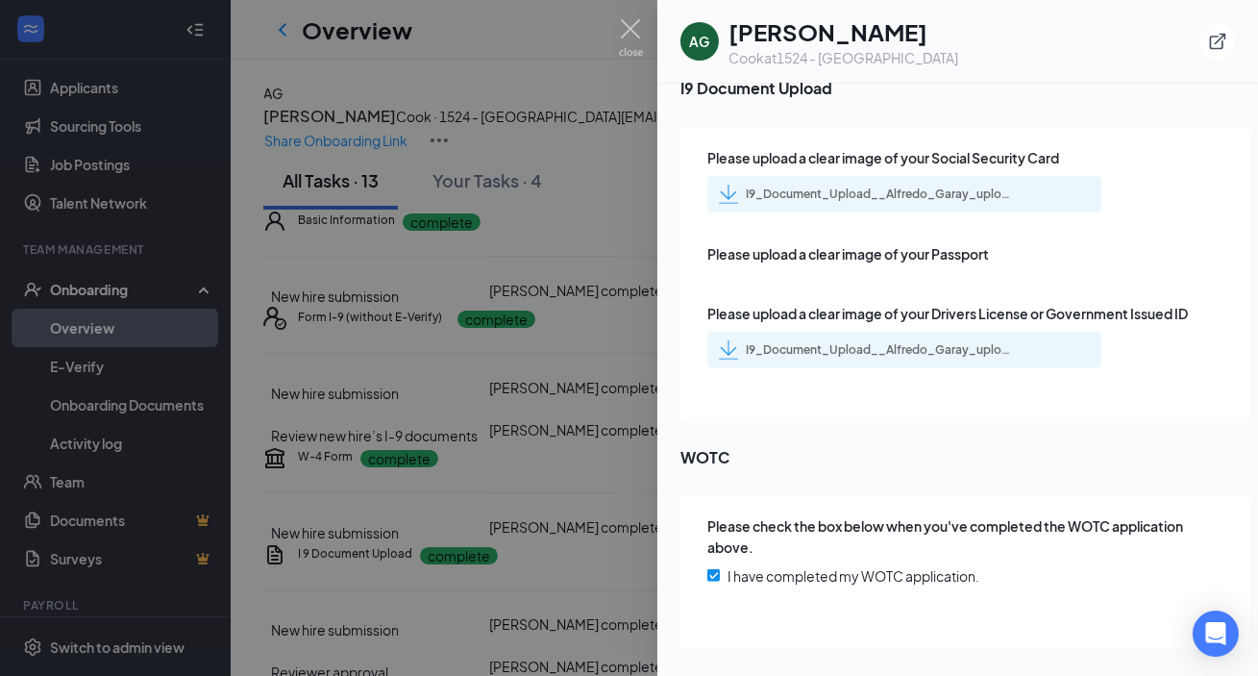
scroll to position [2966, 0]
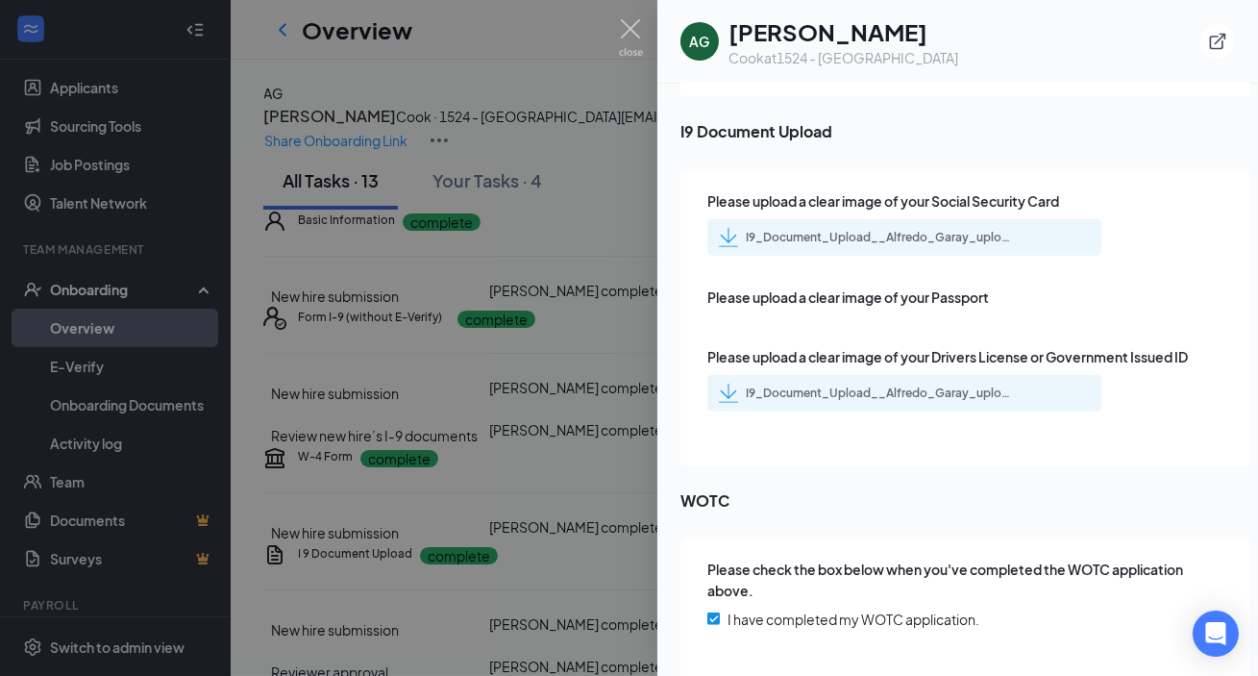
click at [930, 230] on div "I9_Document_Upload__Alfredo_Garay_uploadedfile_20250818.pdf.pdf" at bounding box center [880, 237] width 269 height 15
click at [914, 385] on div "I9_Document_Upload__Alfredo_Garay_uploadedfile_20250818.pdf.pdf" at bounding box center [880, 392] width 269 height 15
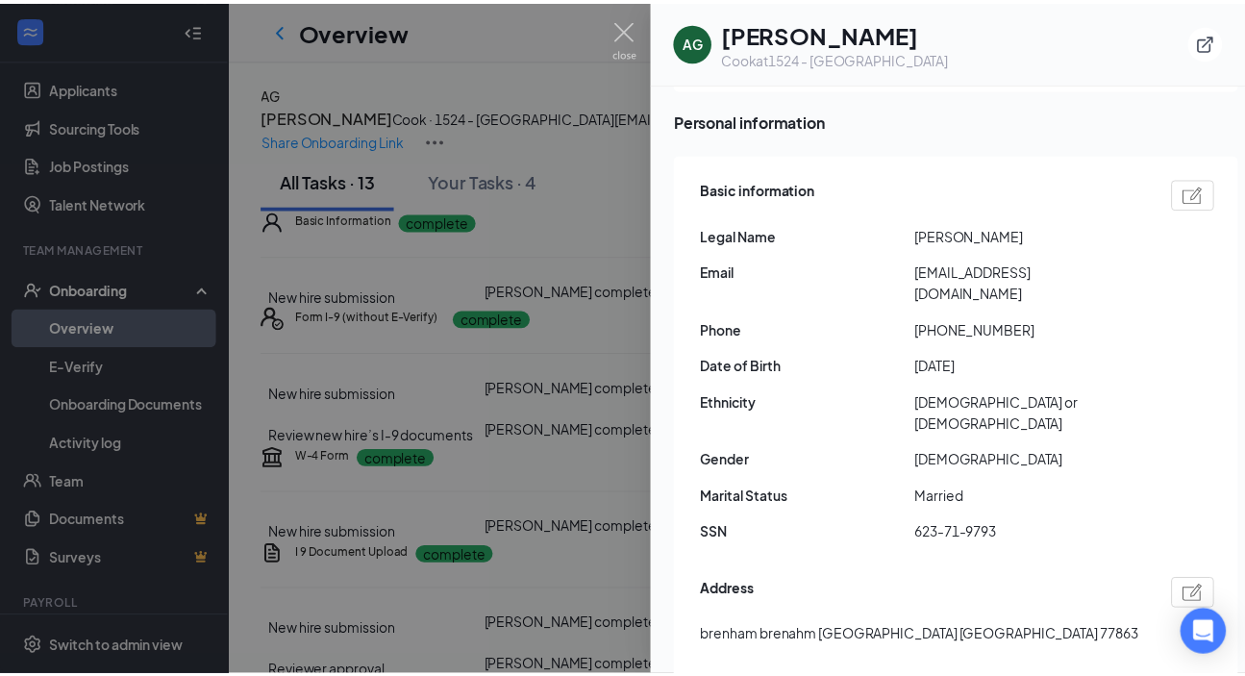
scroll to position [0, 0]
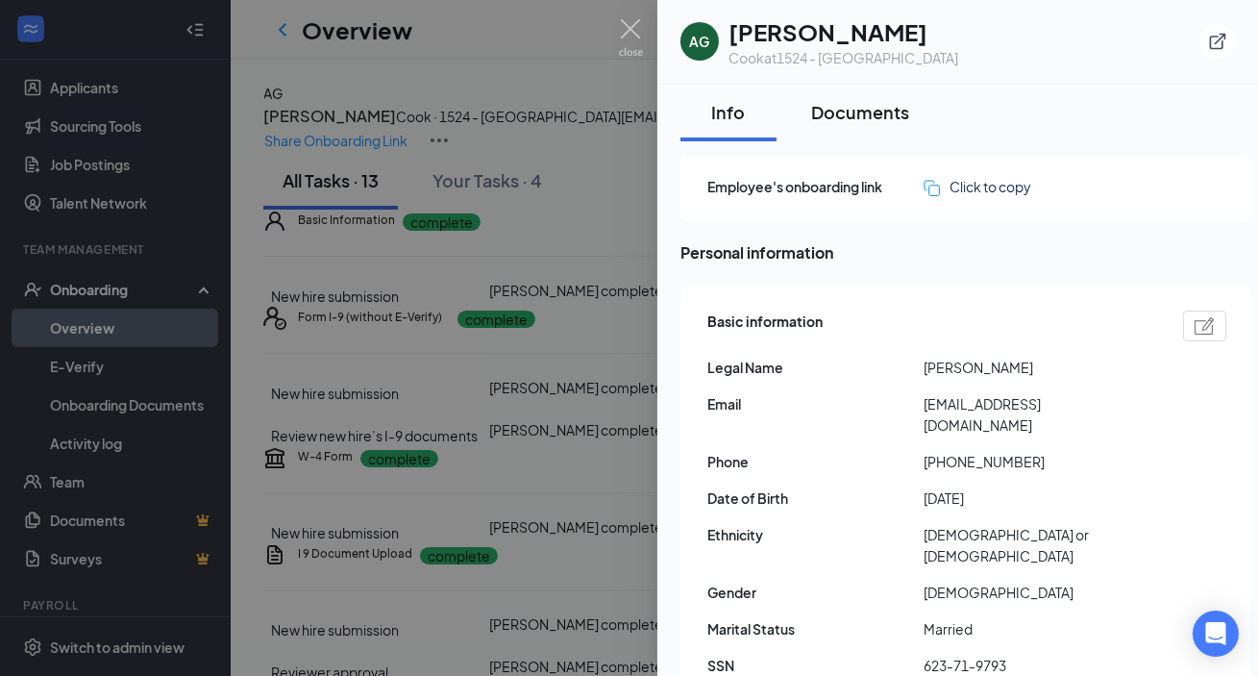
click at [858, 105] on div "Documents" at bounding box center [860, 112] width 98 height 24
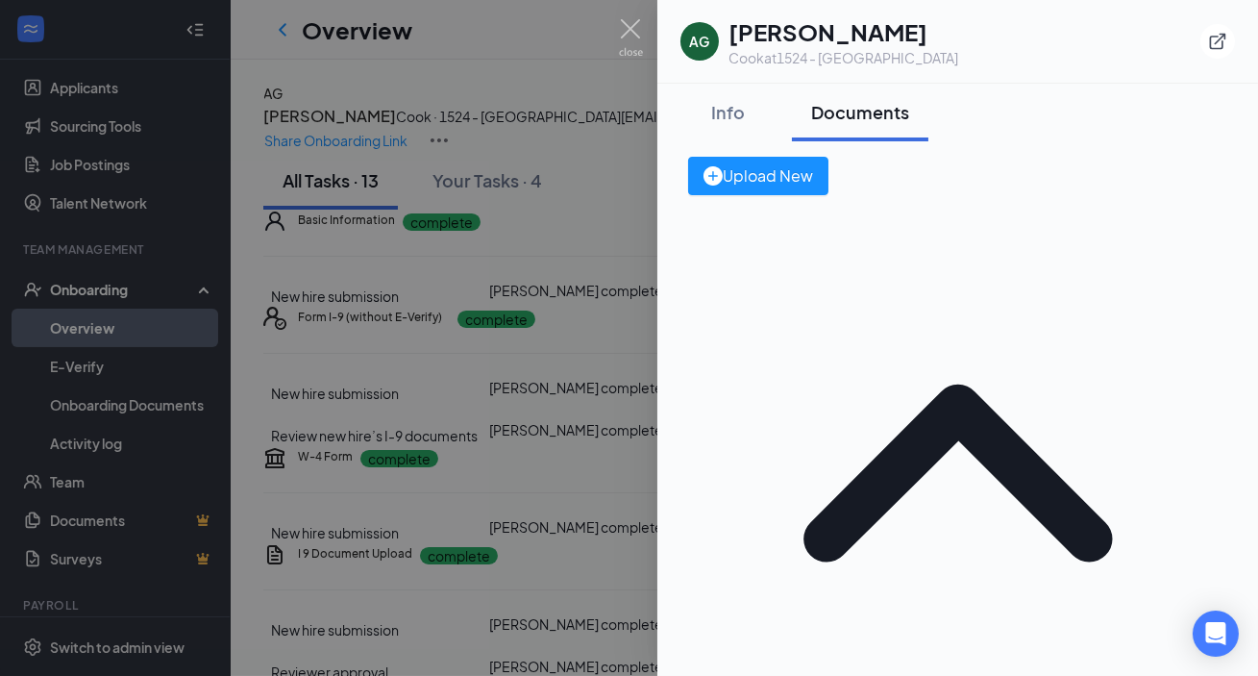
click at [571, 377] on div at bounding box center [629, 338] width 1258 height 676
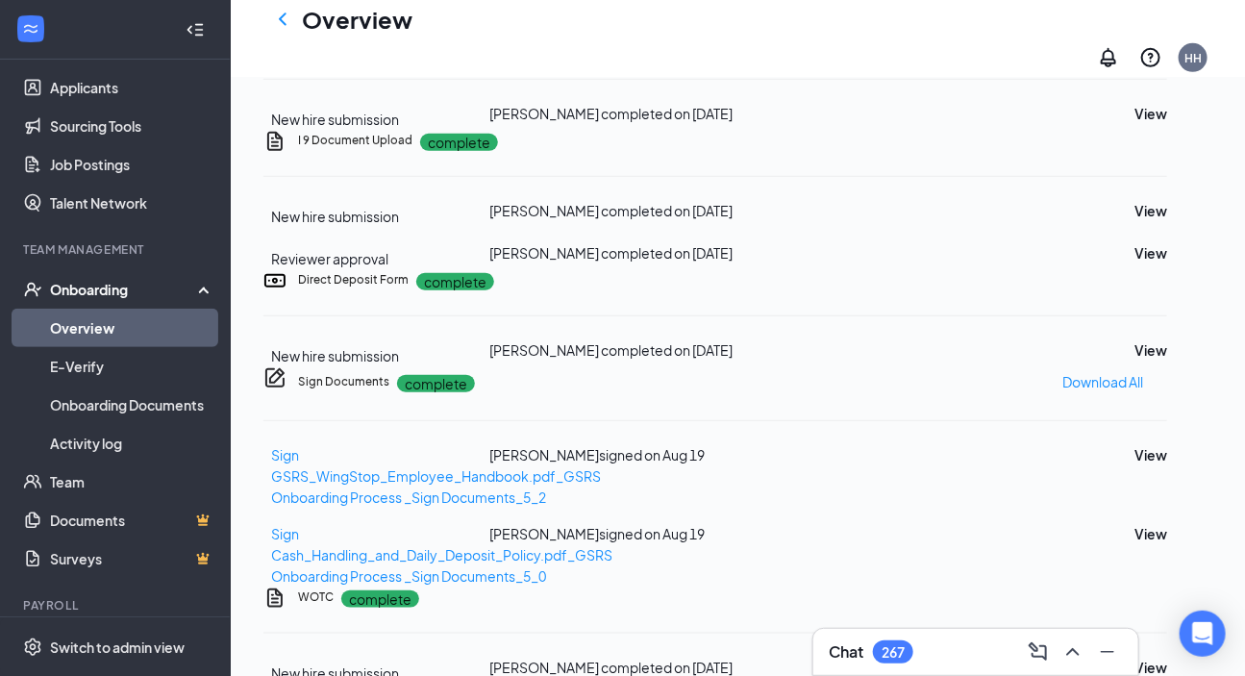
scroll to position [436, 0]
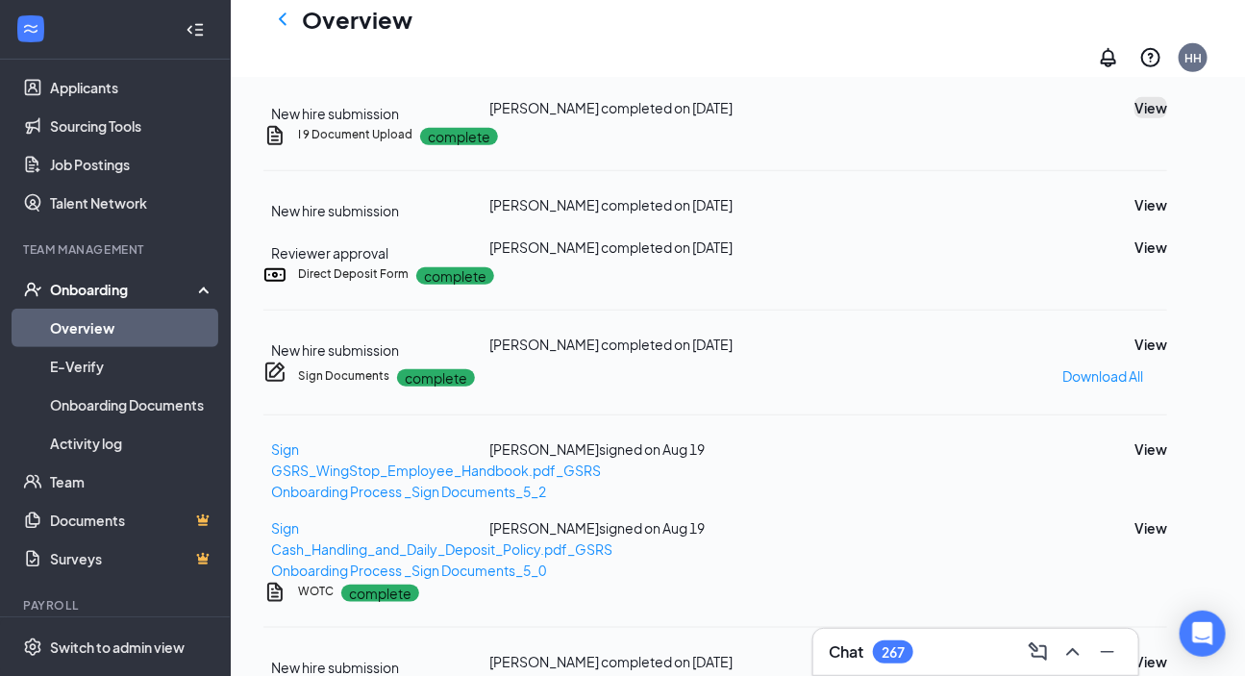
click at [1134, 118] on button "View" at bounding box center [1150, 107] width 33 height 21
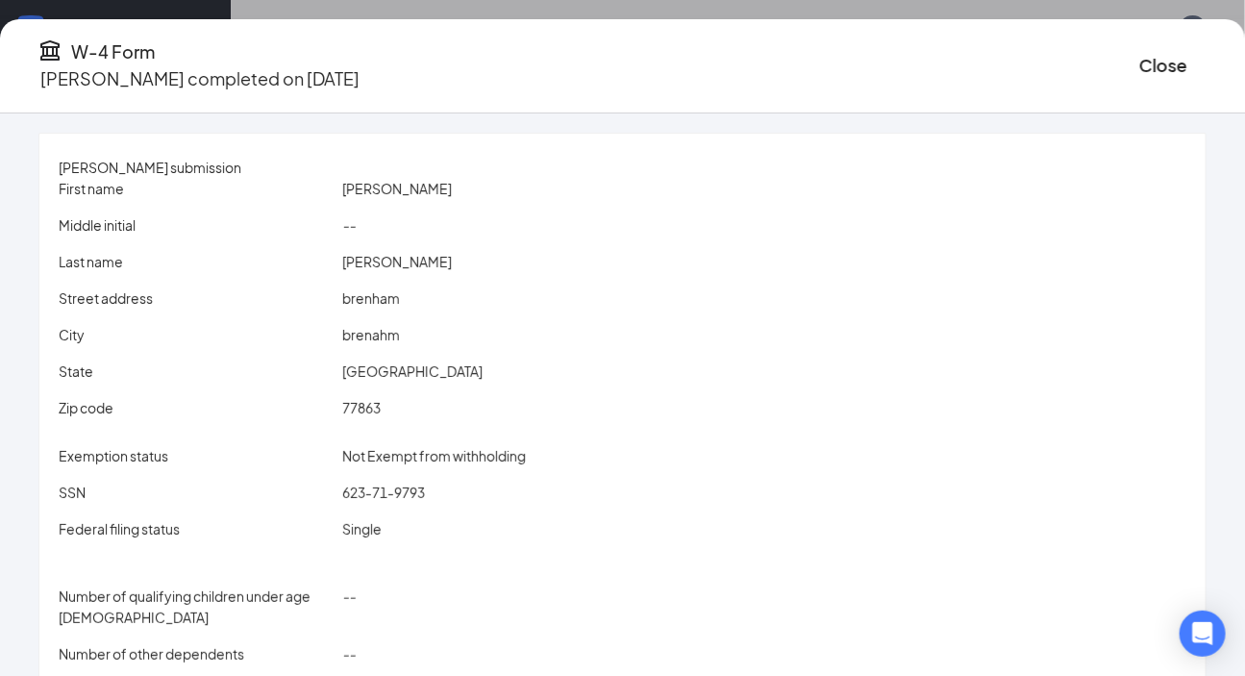
scroll to position [0, 0]
click at [387, 293] on span "brenham" at bounding box center [371, 297] width 58 height 17
click at [388, 417] on div "77863" at bounding box center [763, 407] width 851 height 21
click at [394, 300] on span "brenham" at bounding box center [371, 297] width 58 height 17
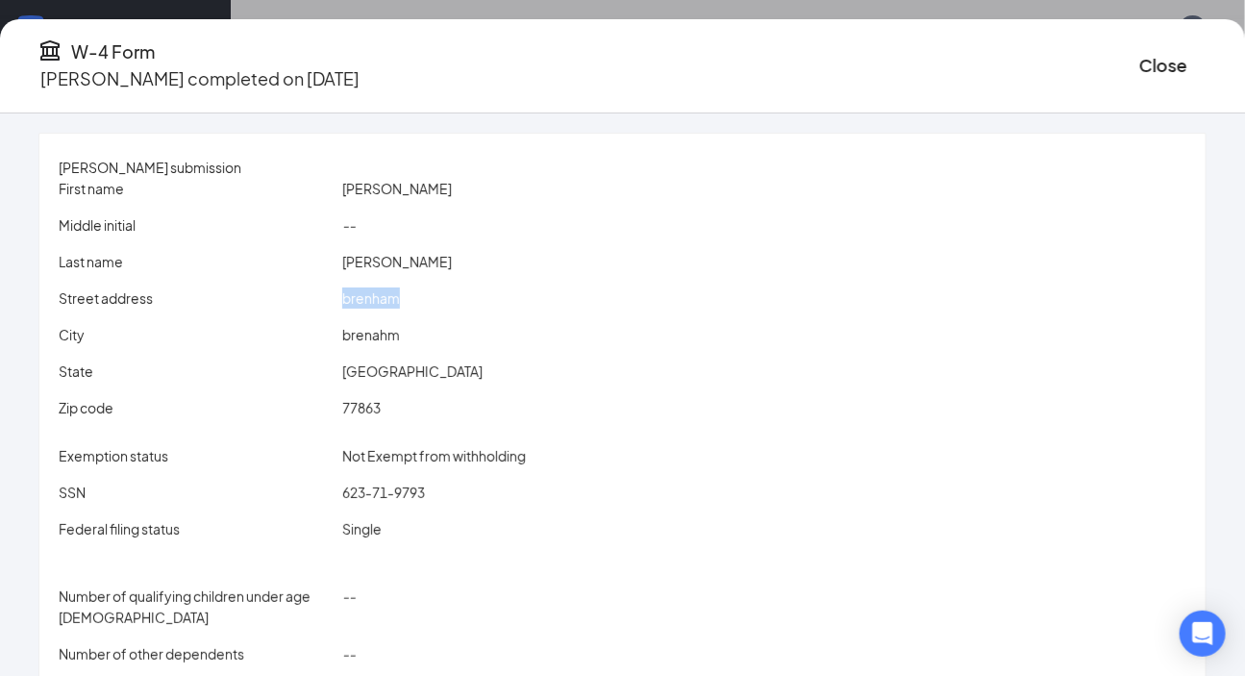
click at [394, 300] on span "brenham" at bounding box center [371, 297] width 58 height 17
copy span "brenham"
click at [400, 334] on span "brenahm" at bounding box center [371, 334] width 58 height 17
copy span "brenahm"
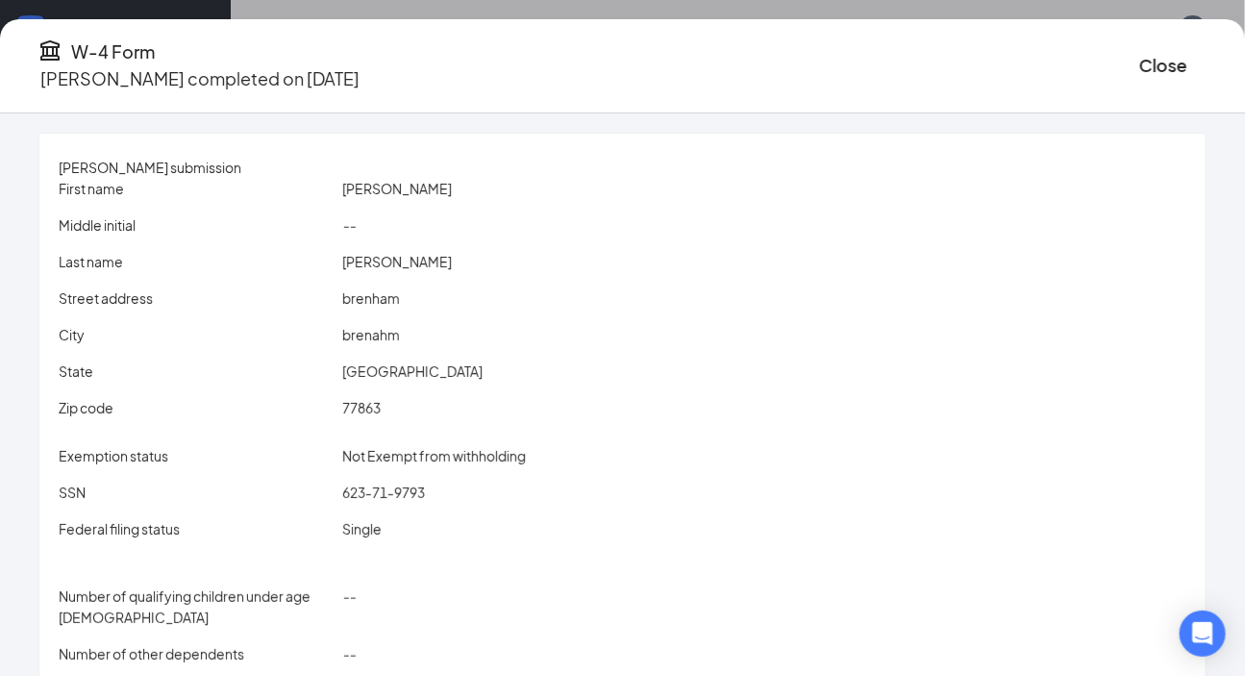
click at [381, 413] on span "77863" at bounding box center [361, 407] width 38 height 17
copy span "77863"
click at [381, 404] on span "77863" at bounding box center [361, 407] width 38 height 17
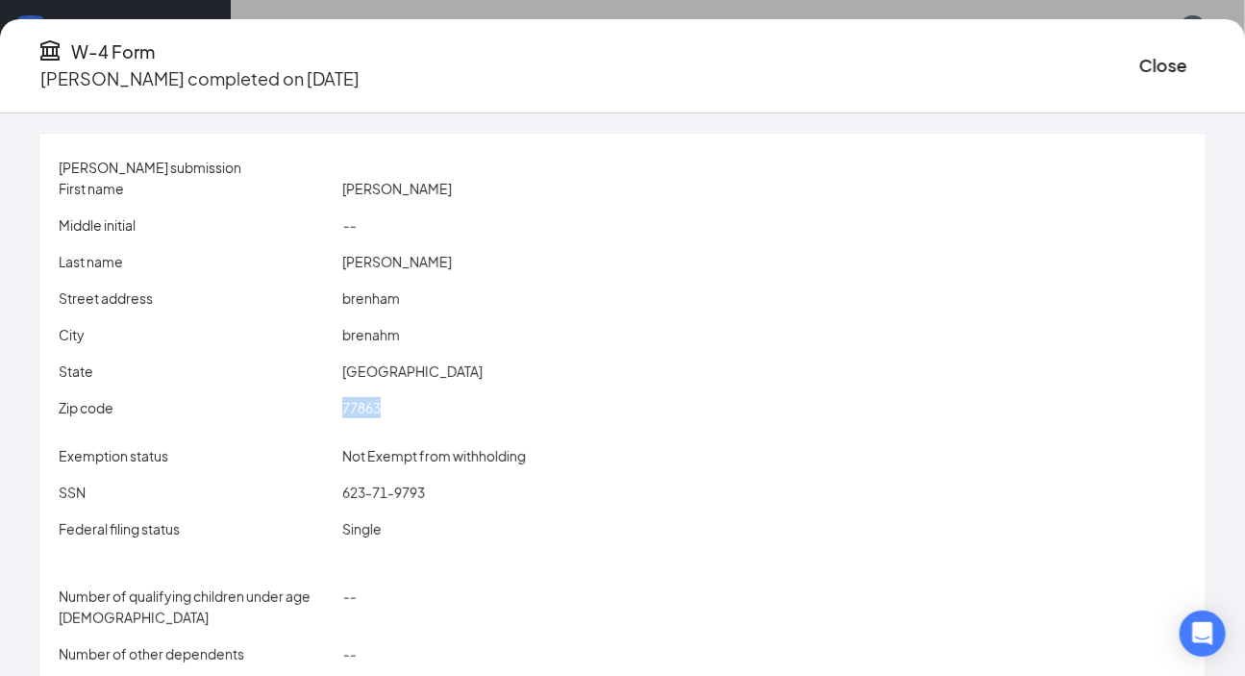
click at [373, 409] on span "77863" at bounding box center [361, 407] width 38 height 17
click at [381, 407] on span "77863" at bounding box center [361, 407] width 38 height 17
click at [388, 296] on span "brenham" at bounding box center [371, 297] width 58 height 17
copy span "brenham"
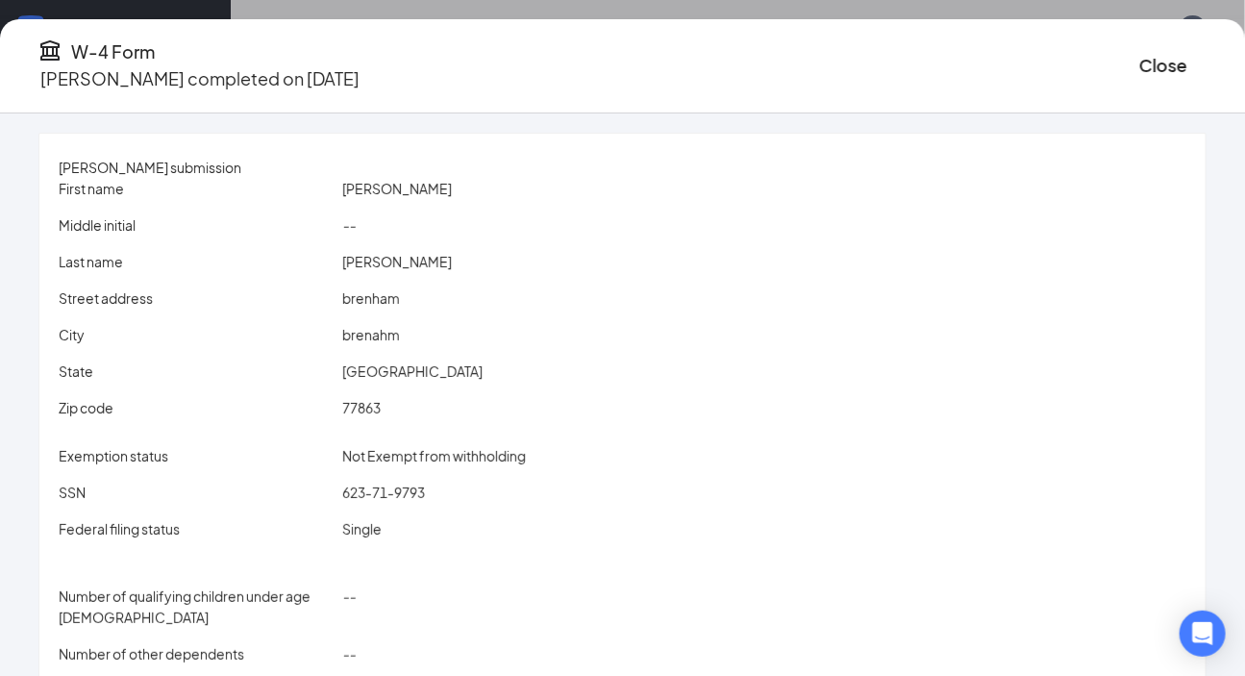
click at [377, 340] on span "brenahm" at bounding box center [371, 334] width 58 height 17
click at [370, 376] on span "[GEOGRAPHIC_DATA]" at bounding box center [412, 370] width 140 height 17
click at [380, 412] on span "77863" at bounding box center [361, 407] width 38 height 17
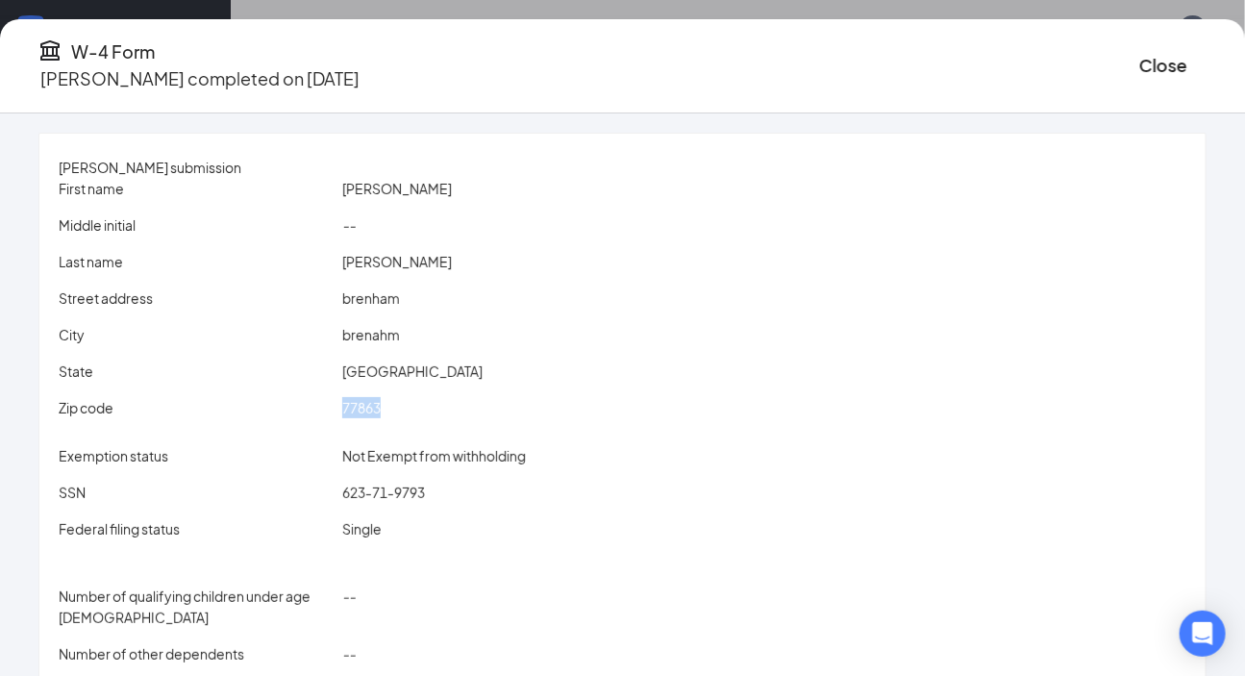
click at [380, 412] on span "77863" at bounding box center [361, 407] width 38 height 17
drag, startPoint x: 443, startPoint y: 461, endPoint x: 362, endPoint y: 274, distance: 204.1
click at [431, 432] on div "First name [PERSON_NAME] Middle initial -- Last name [PERSON_NAME][GEOGRAPHIC_D…" at bounding box center [622, 513] width 1127 height 671
drag, startPoint x: 378, startPoint y: 305, endPoint x: 447, endPoint y: 308, distance: 69.3
click at [447, 308] on div "brenham" at bounding box center [763, 297] width 851 height 21
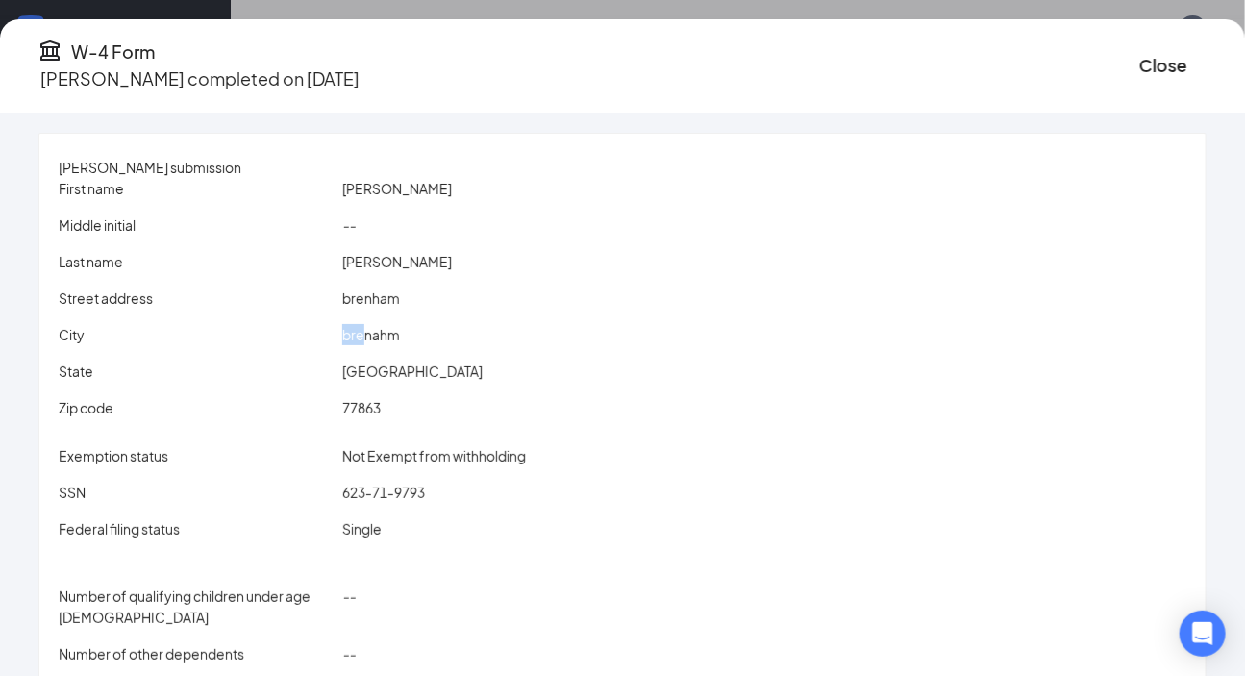
drag, startPoint x: 336, startPoint y: 347, endPoint x: 389, endPoint y: 347, distance: 52.9
click at [389, 347] on div "City brenahm" at bounding box center [622, 338] width 1127 height 29
click at [370, 304] on span "brenham" at bounding box center [371, 297] width 58 height 17
drag, startPoint x: 369, startPoint y: 302, endPoint x: 359, endPoint y: 306, distance: 10.4
click at [359, 306] on div "Street address [GEOGRAPHIC_DATA]" at bounding box center [622, 297] width 1135 height 21
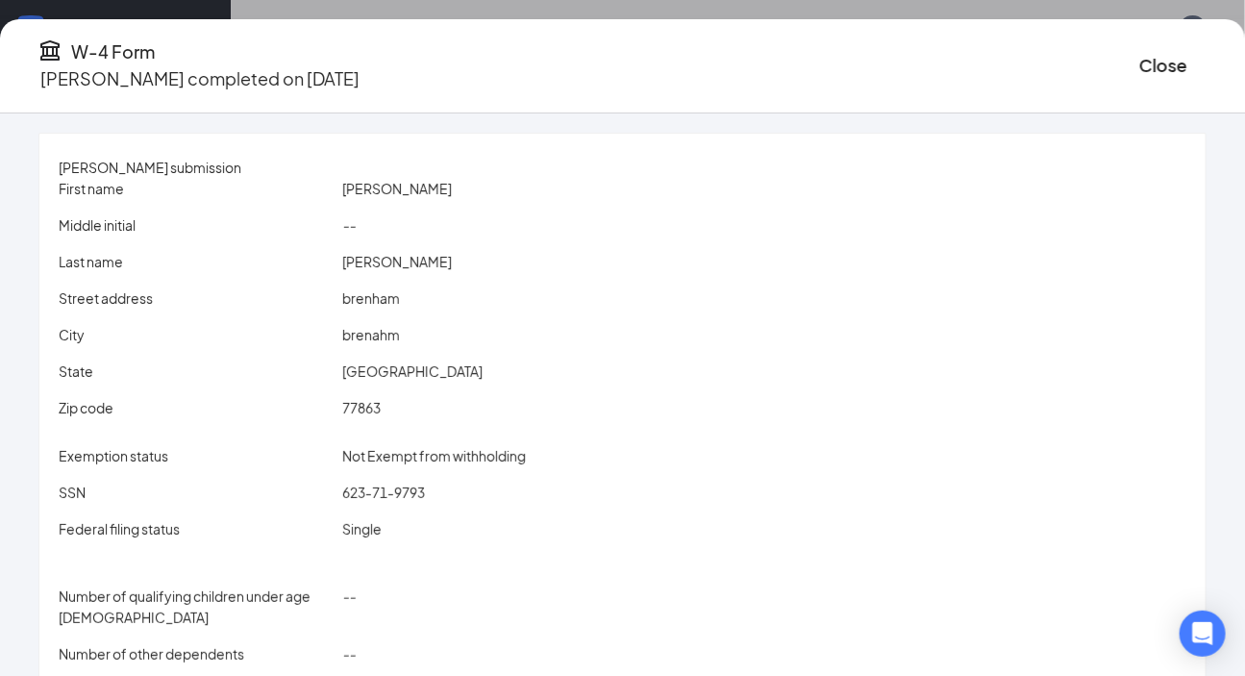
click at [379, 328] on span "brenahm" at bounding box center [371, 334] width 58 height 17
click at [359, 338] on div "City brenahm" at bounding box center [622, 334] width 1135 height 21
click at [392, 344] on div "brenahm" at bounding box center [763, 334] width 851 height 21
drag, startPoint x: 377, startPoint y: 298, endPoint x: 349, endPoint y: 302, distance: 28.1
click at [349, 302] on div "Street address [GEOGRAPHIC_DATA]" at bounding box center [622, 297] width 1135 height 21
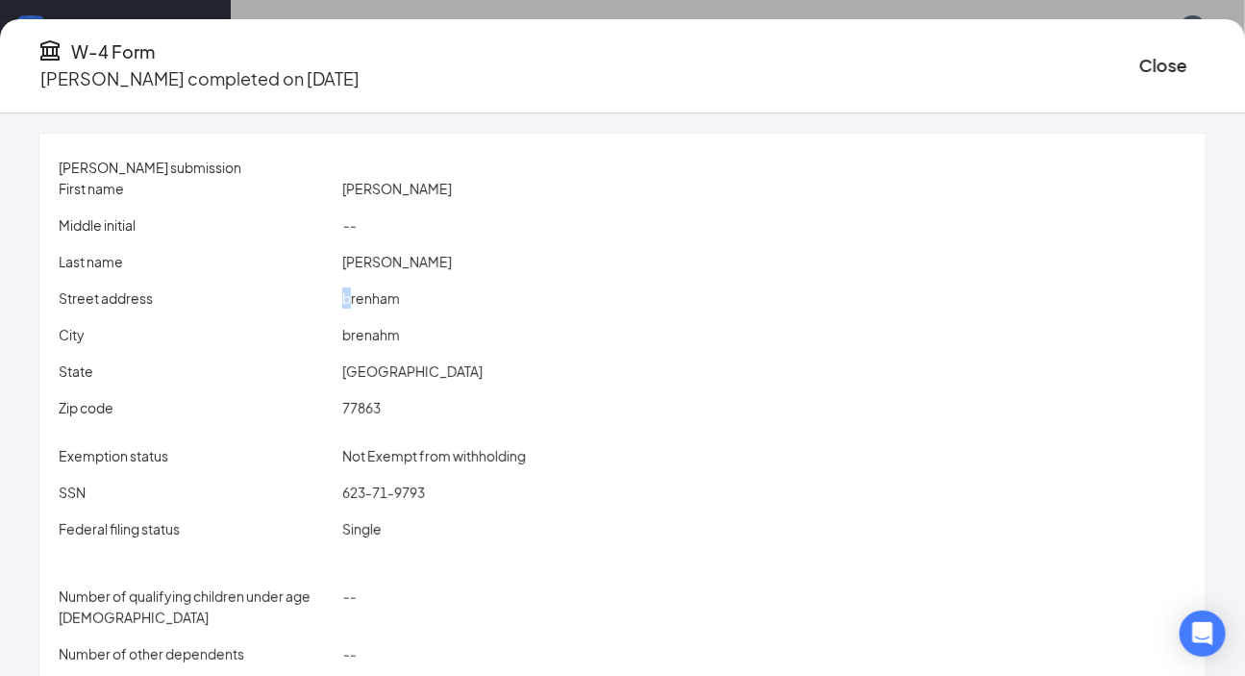
click at [375, 307] on div "brenham" at bounding box center [763, 297] width 851 height 21
drag, startPoint x: 355, startPoint y: 293, endPoint x: 469, endPoint y: 305, distance: 114.9
click at [469, 305] on div "Street address [GEOGRAPHIC_DATA]" at bounding box center [622, 297] width 1135 height 21
drag, startPoint x: 331, startPoint y: 349, endPoint x: 435, endPoint y: 298, distance: 116.5
click at [448, 328] on div "City brenahm" at bounding box center [622, 338] width 1127 height 29
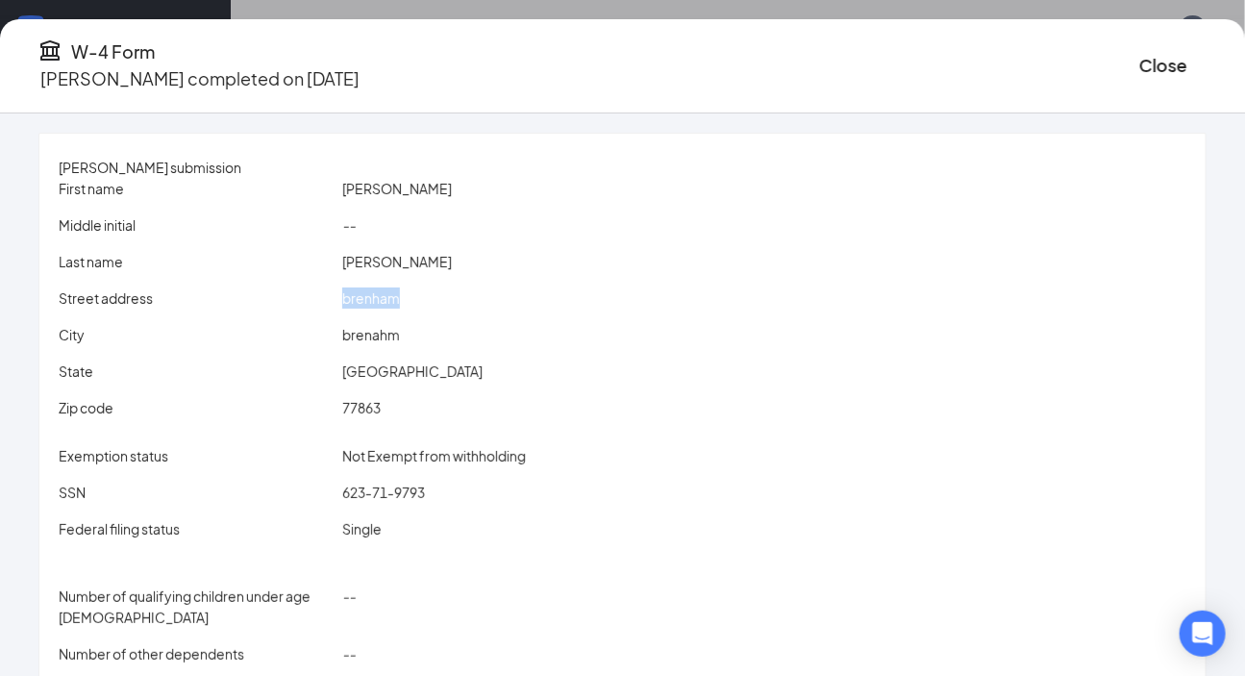
drag, startPoint x: 435, startPoint y: 298, endPoint x: 400, endPoint y: 334, distance: 51.0
click at [351, 300] on div "Street address [GEOGRAPHIC_DATA]" at bounding box center [622, 297] width 1135 height 21
click at [400, 334] on span "brenahm" at bounding box center [371, 334] width 58 height 17
drag, startPoint x: 356, startPoint y: 343, endPoint x: 466, endPoint y: 343, distance: 110.5
click at [466, 343] on div "City brenahm" at bounding box center [622, 334] width 1135 height 21
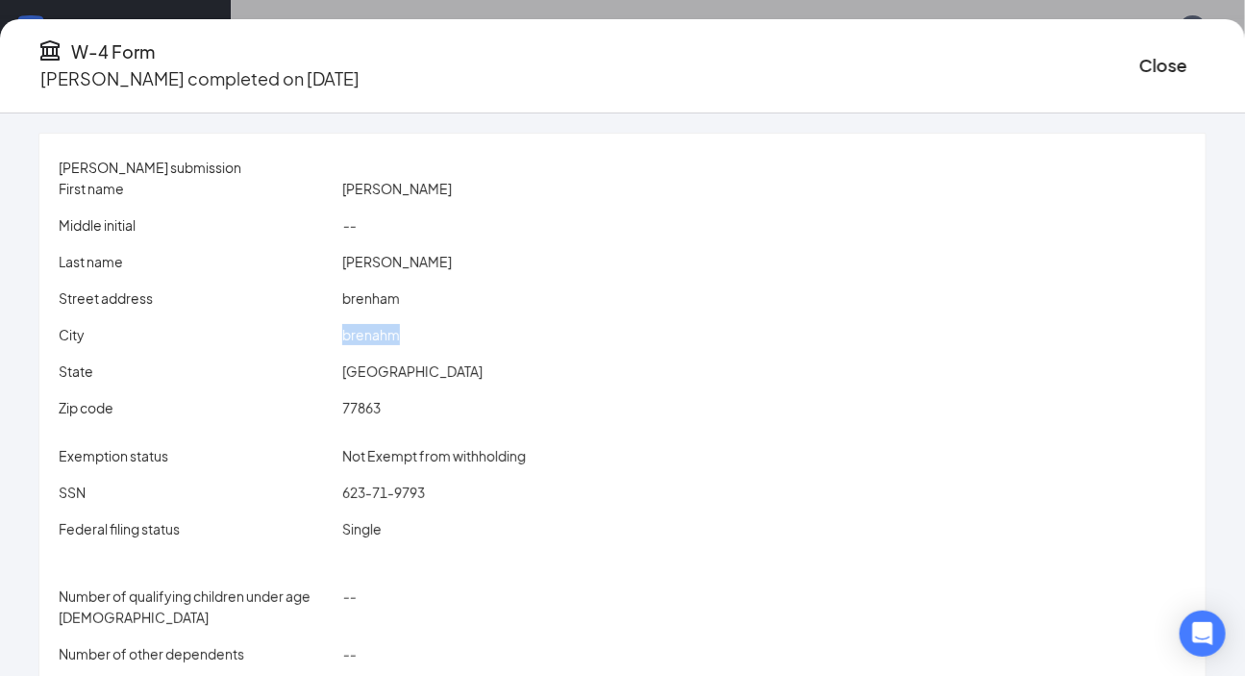
click at [466, 343] on div "brenahm" at bounding box center [763, 334] width 851 height 21
drag, startPoint x: 365, startPoint y: 291, endPoint x: 449, endPoint y: 315, distance: 87.0
click at [449, 315] on div "Street address [GEOGRAPHIC_DATA]" at bounding box center [622, 301] width 1127 height 29
click at [400, 302] on span "brenham" at bounding box center [371, 297] width 58 height 17
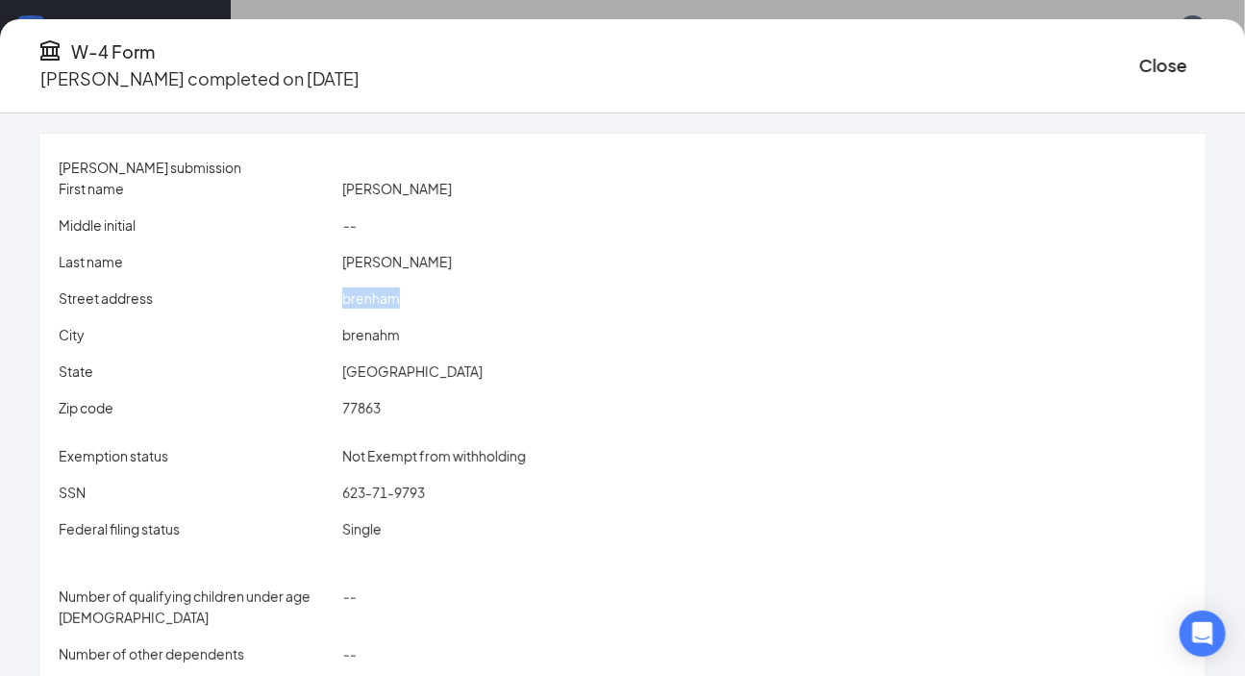
click at [400, 302] on span "brenham" at bounding box center [371, 297] width 58 height 17
click at [389, 334] on span "brenahm" at bounding box center [371, 334] width 58 height 17
drag, startPoint x: 375, startPoint y: 302, endPoint x: 425, endPoint y: 302, distance: 50.0
click at [400, 302] on span "brenham" at bounding box center [371, 297] width 58 height 17
click at [382, 397] on div "77863" at bounding box center [763, 407] width 851 height 21
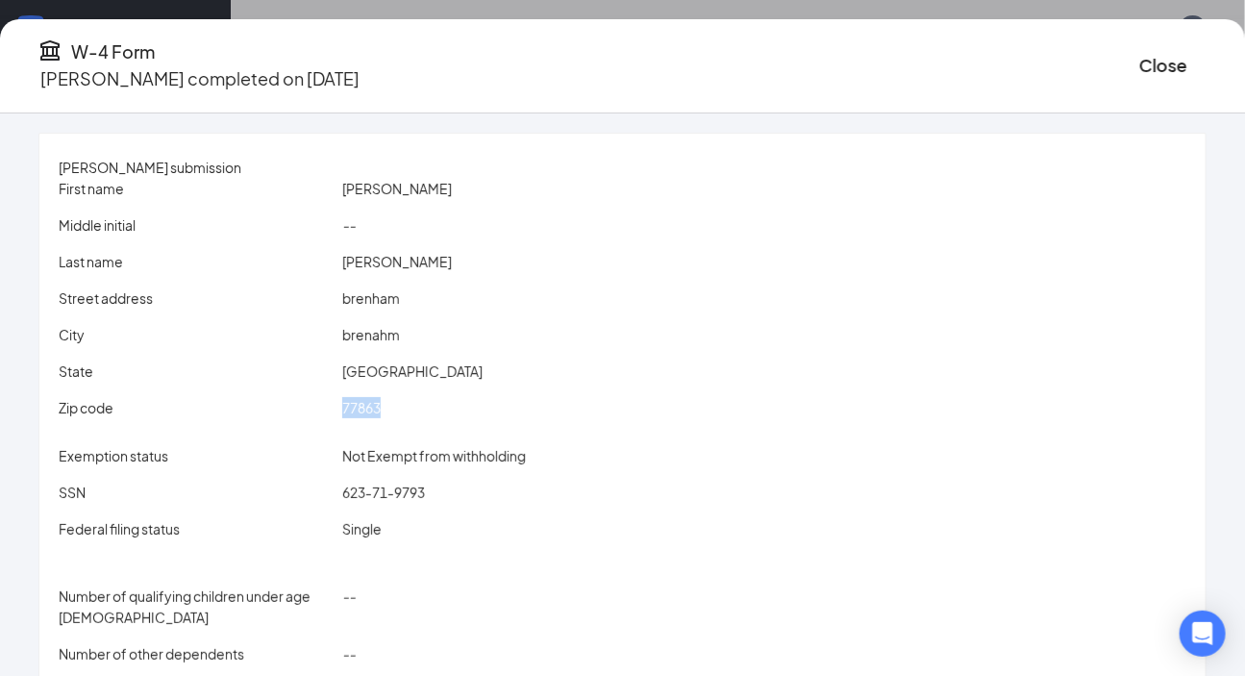
click at [382, 397] on div "77863" at bounding box center [763, 407] width 851 height 21
drag, startPoint x: 1086, startPoint y: 52, endPoint x: 1002, endPoint y: 160, distance: 136.3
click at [1139, 52] on button "Close" at bounding box center [1163, 65] width 48 height 27
